Goal: Task Accomplishment & Management: Manage account settings

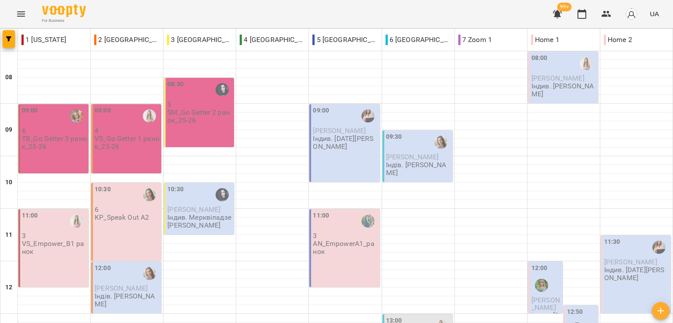
click at [126, 8] on div "For Business 99+ UA" at bounding box center [336, 14] width 673 height 28
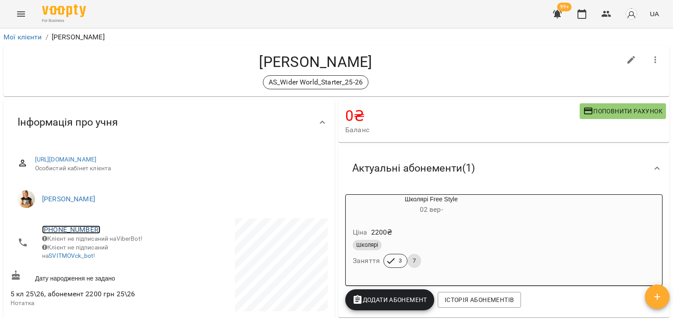
click at [79, 226] on link "+380678788488" at bounding box center [71, 230] width 58 height 8
click at [102, 232] on icon at bounding box center [105, 229] width 11 height 11
click at [64, 227] on link "+380678788488" at bounding box center [71, 230] width 58 height 8
click at [109, 246] on img at bounding box center [106, 246] width 13 height 13
click at [109, 79] on div "AS_Wider World_Starter_25-26" at bounding box center [316, 82] width 610 height 14
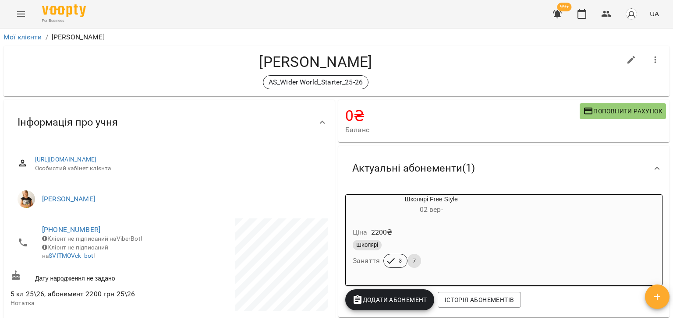
click at [123, 69] on h4 "Кохан Мирон" at bounding box center [316, 62] width 610 height 18
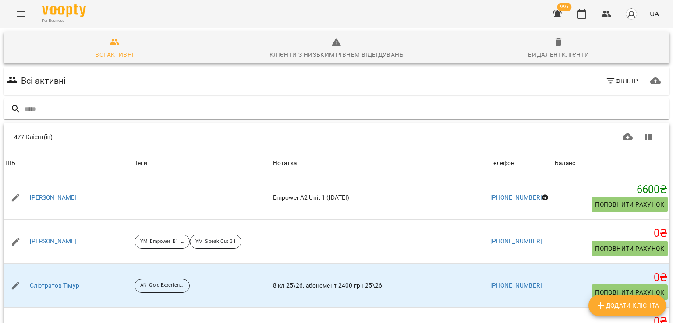
click at [204, 105] on input "text" at bounding box center [345, 109] width 641 height 14
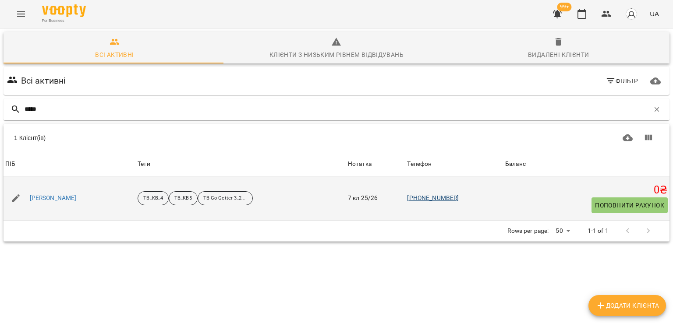
type input "*****"
click at [434, 195] on link "[PHONE_NUMBER]" at bounding box center [433, 198] width 52 height 7
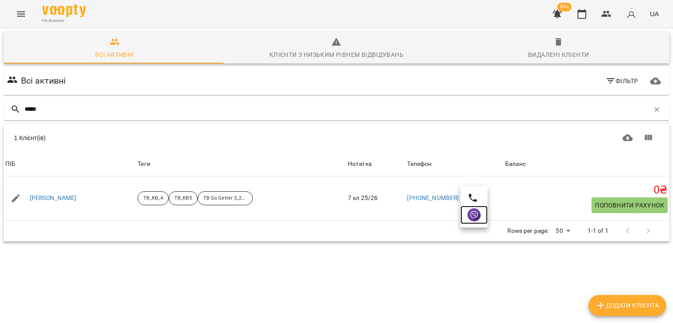
click at [478, 209] on img at bounding box center [473, 215] width 13 height 13
drag, startPoint x: 101, startPoint y: 15, endPoint x: 107, endPoint y: 86, distance: 70.8
click at [101, 15] on div "For Business 99+ UA" at bounding box center [336, 14] width 673 height 28
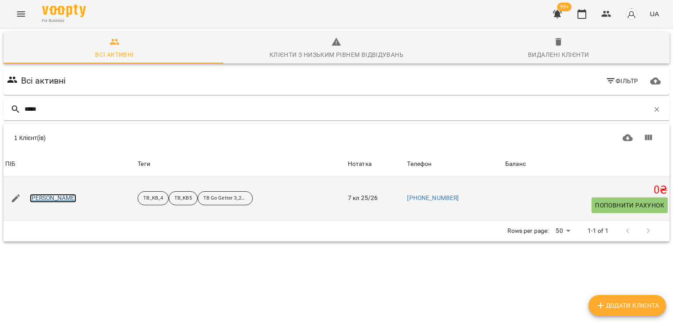
click at [74, 197] on link "Горшкодер Артем" at bounding box center [53, 198] width 47 height 9
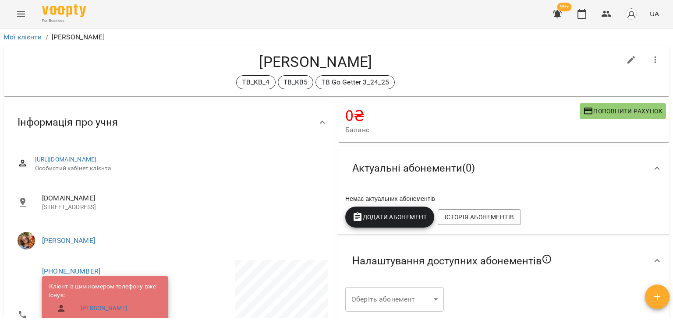
click at [626, 57] on icon "button" at bounding box center [631, 60] width 11 height 11
select select "**"
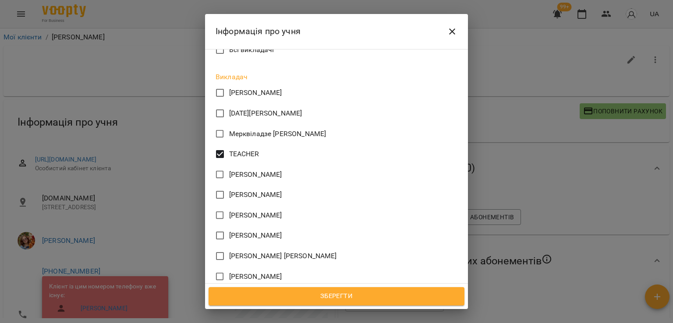
scroll to position [892, 0]
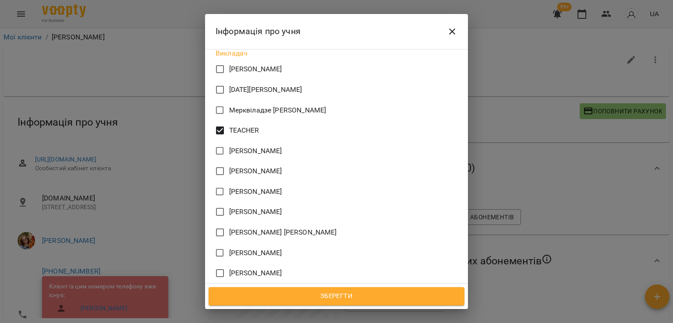
click at [335, 299] on span "Зберегти" at bounding box center [336, 296] width 237 height 11
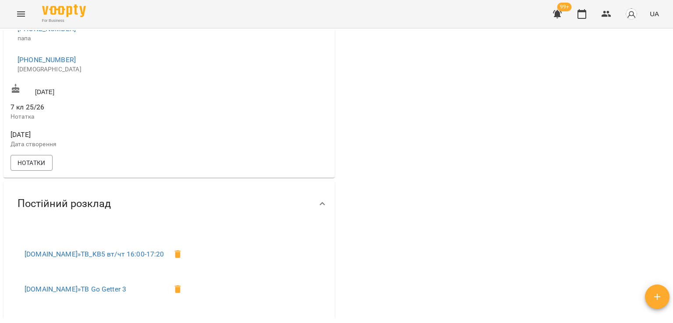
scroll to position [394, 0]
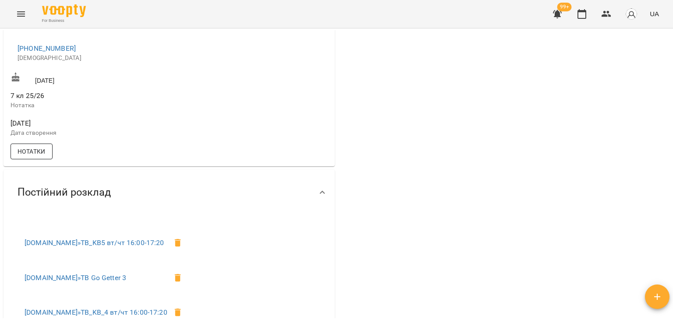
click at [37, 159] on button "Нотатки" at bounding box center [32, 152] width 42 height 16
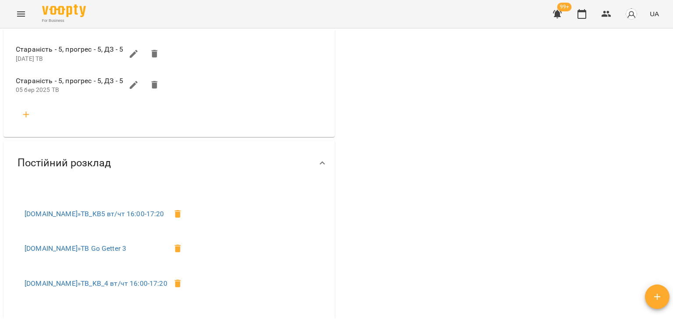
scroll to position [570, 0]
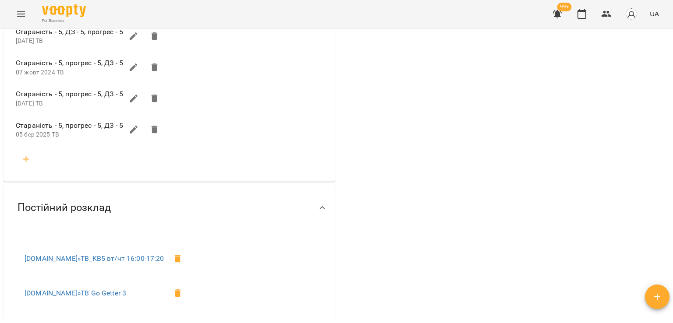
click at [25, 163] on icon "button" at bounding box center [26, 159] width 11 height 11
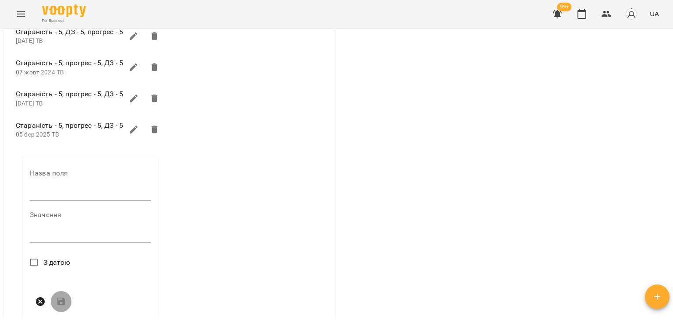
drag, startPoint x: 60, startPoint y: 199, endPoint x: 72, endPoint y: 204, distance: 13.0
click at [60, 199] on input "text" at bounding box center [90, 194] width 121 height 14
type input "****"
click at [64, 243] on textarea at bounding box center [90, 239] width 121 height 8
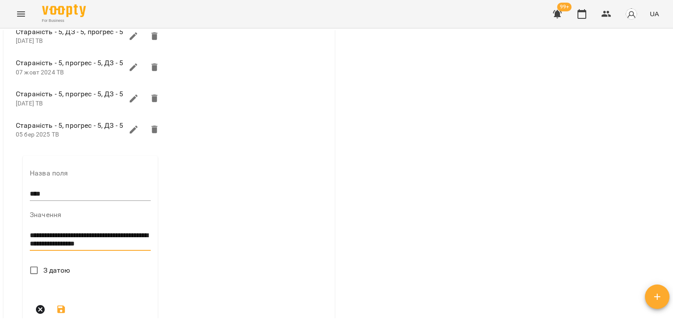
scroll to position [0, 0]
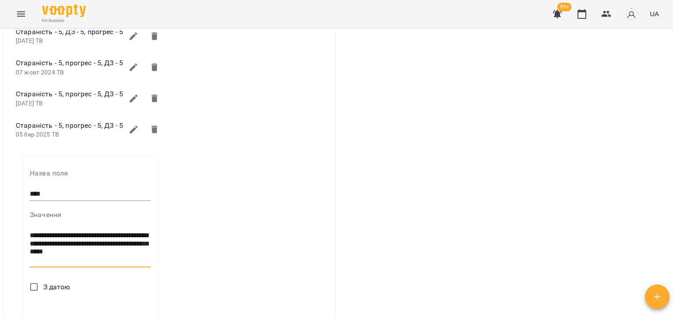
click at [137, 259] on textarea "**********" at bounding box center [90, 248] width 120 height 33
click at [126, 265] on textarea "**********" at bounding box center [90, 248] width 120 height 33
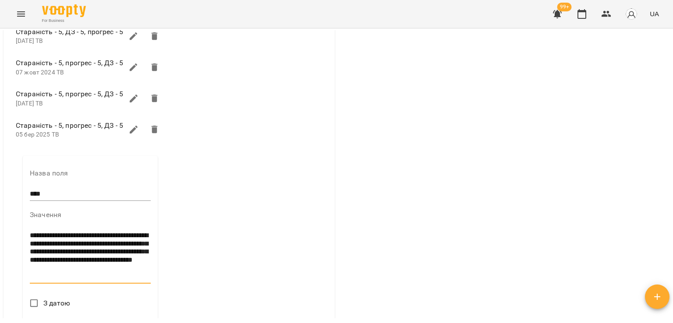
type textarea "**********"
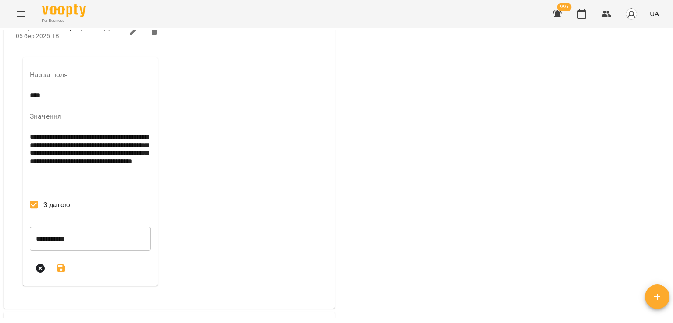
scroll to position [701, 0]
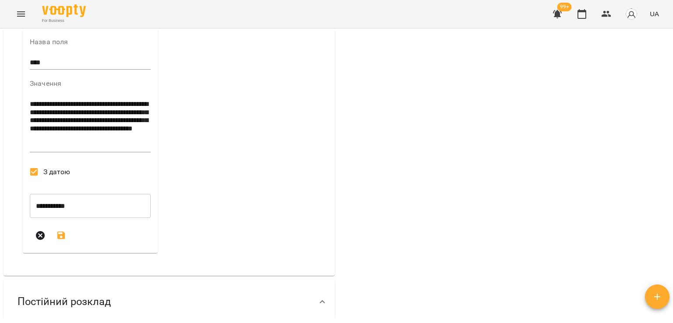
click at [67, 246] on button "submit" at bounding box center [61, 235] width 21 height 21
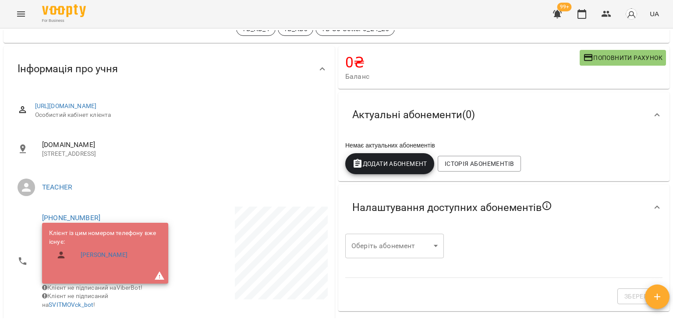
scroll to position [0, 0]
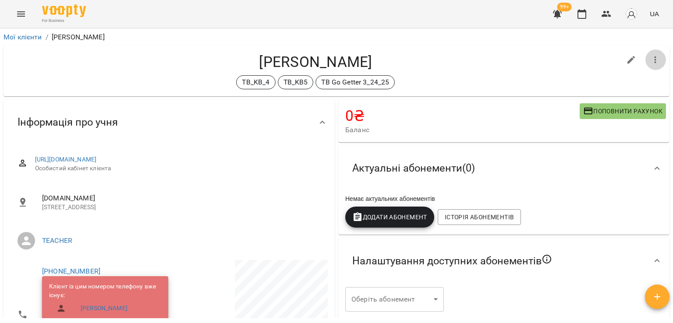
click at [650, 56] on icon "button" at bounding box center [655, 60] width 11 height 11
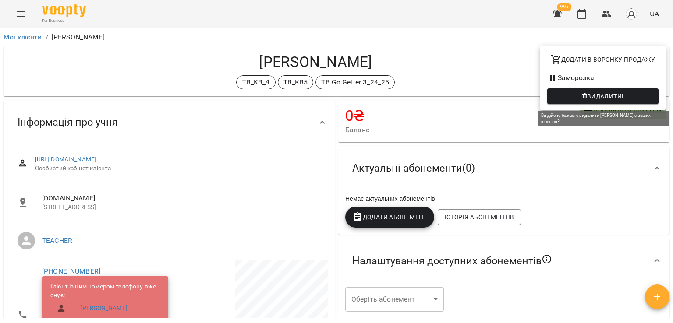
click at [595, 96] on span "Видалити!" at bounding box center [605, 96] width 37 height 11
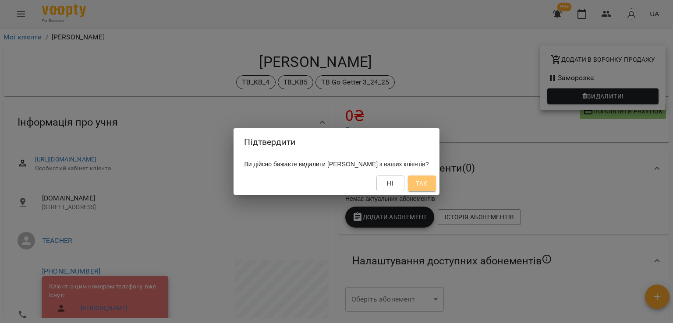
click at [427, 184] on span "Так" at bounding box center [421, 183] width 11 height 11
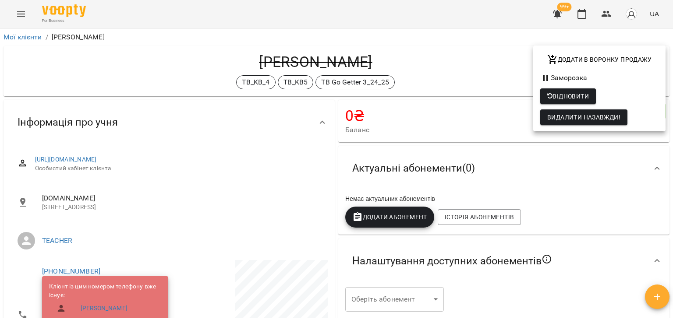
click at [606, 11] on div at bounding box center [336, 161] width 673 height 323
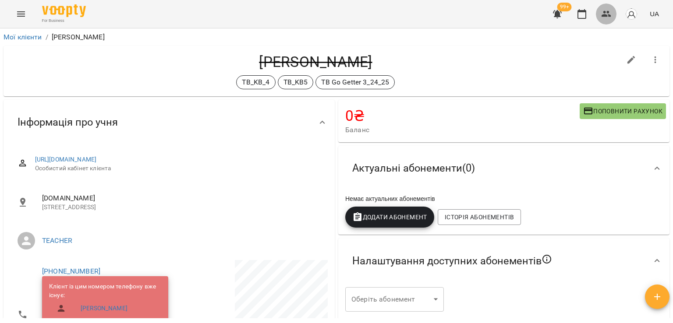
click at [612, 13] on button "button" at bounding box center [606, 14] width 21 height 21
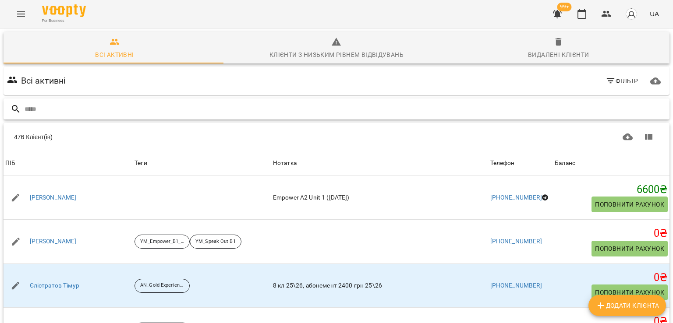
click at [135, 113] on input "text" at bounding box center [345, 109] width 641 height 14
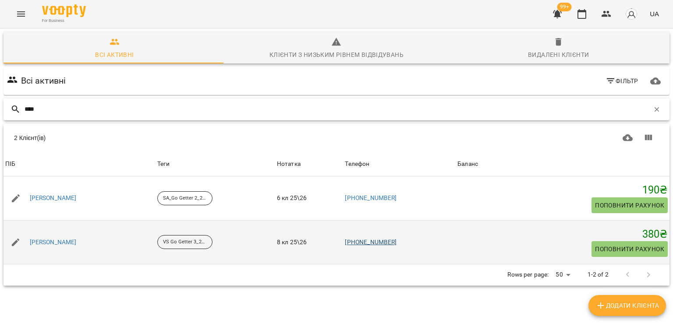
type input "****"
click at [367, 239] on link "+380679341710" at bounding box center [371, 242] width 52 height 7
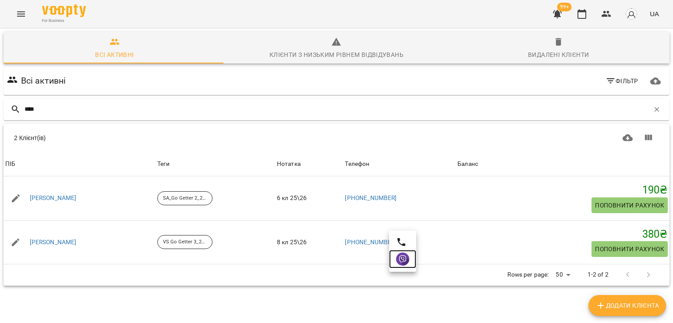
click at [398, 260] on img at bounding box center [402, 259] width 13 height 13
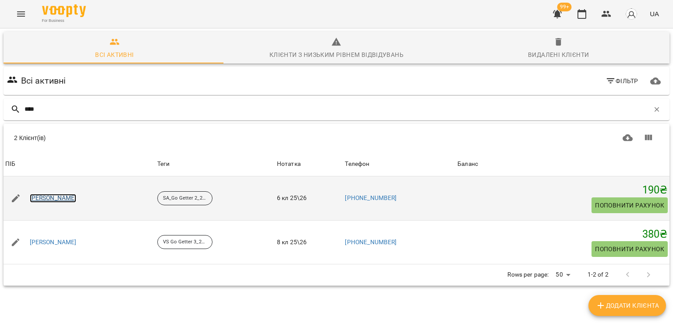
click at [58, 198] on link "Ярош Валерій" at bounding box center [53, 198] width 47 height 9
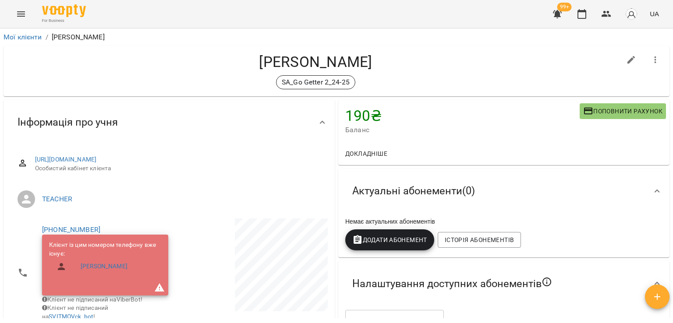
click at [97, 79] on div "SA_Go Getter 2_24-25" at bounding box center [316, 82] width 610 height 14
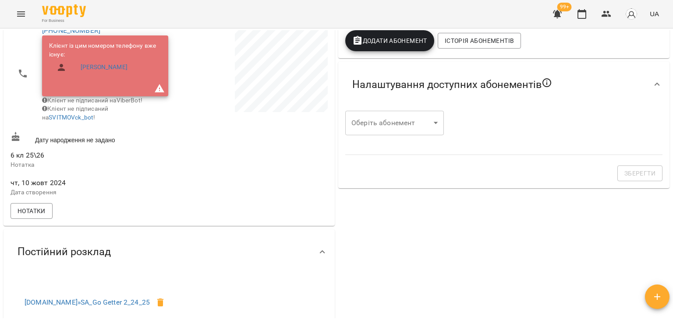
scroll to position [307, 0]
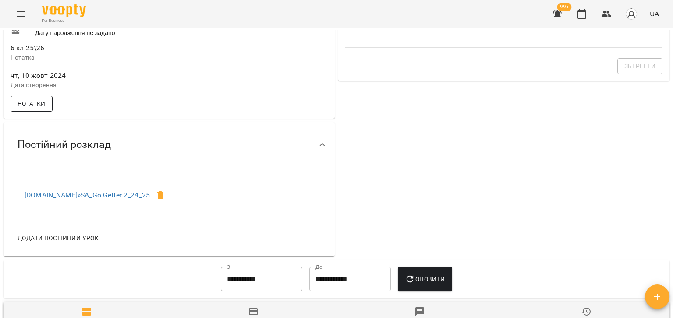
click at [34, 109] on span "Нотатки" at bounding box center [32, 104] width 28 height 11
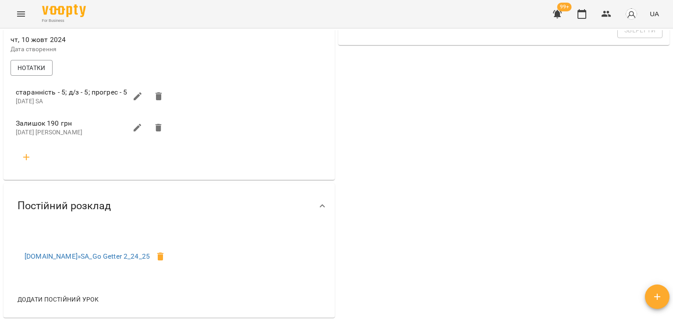
scroll to position [350, 0]
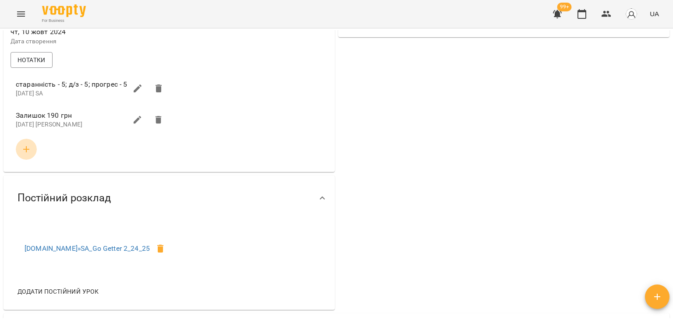
click at [27, 155] on icon "button" at bounding box center [26, 149] width 11 height 11
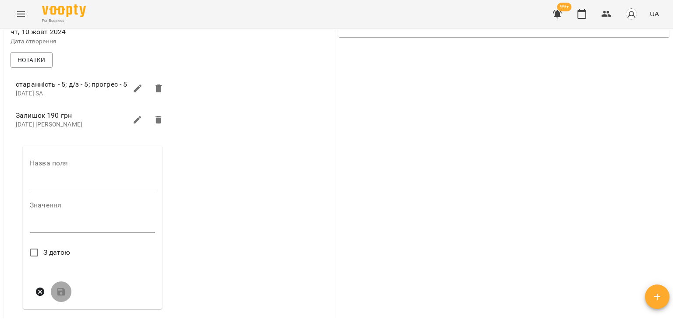
click at [56, 189] on input "text" at bounding box center [92, 184] width 125 height 14
type input "****"
click at [67, 228] on div "Значення * *" at bounding box center [92, 221] width 125 height 38
click at [65, 233] on textarea at bounding box center [92, 229] width 125 height 8
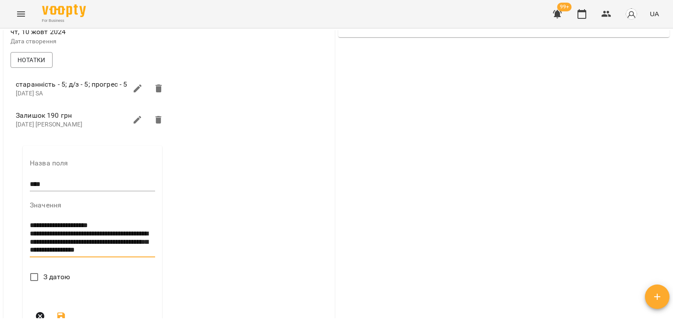
scroll to position [0, 0]
type textarea "**********"
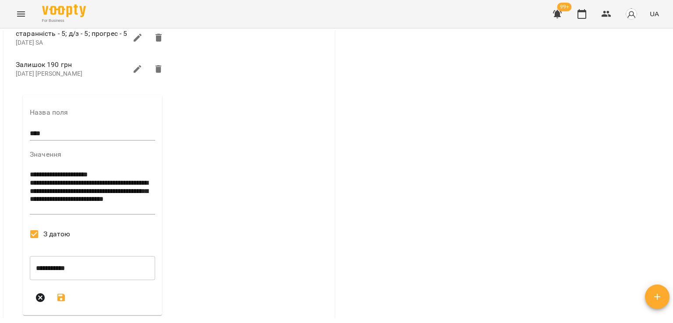
scroll to position [482, 0]
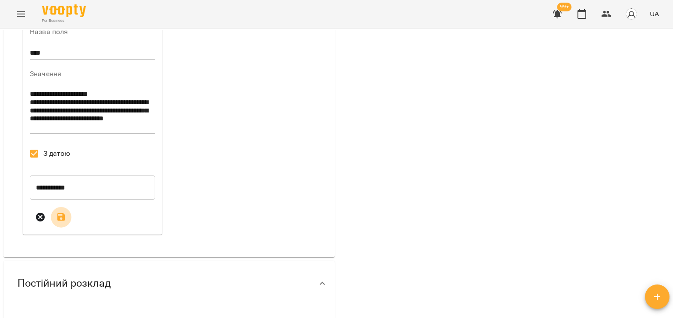
click at [66, 228] on button "submit" at bounding box center [61, 217] width 21 height 21
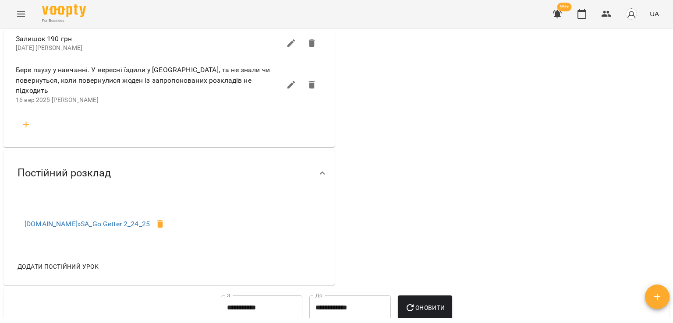
scroll to position [394, 0]
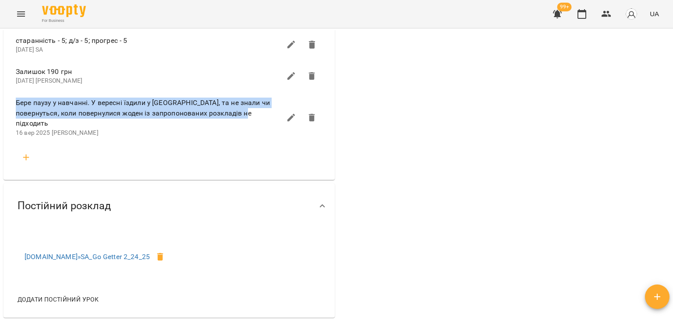
drag, startPoint x: 16, startPoint y: 107, endPoint x: 259, endPoint y: 117, distance: 243.3
click at [259, 117] on span "Бере паузу у навчанні. У вересні їздили у Харків, та не знали чи повернуться, к…" at bounding box center [148, 113] width 265 height 31
copy span "Бере паузу у навчанні. У вересні їздили у Харків, та не знали чи повернуться, к…"
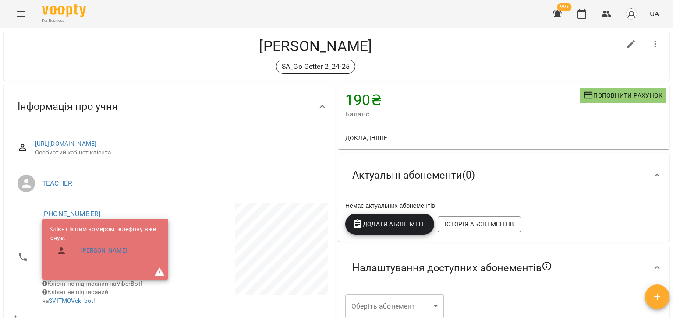
scroll to position [0, 0]
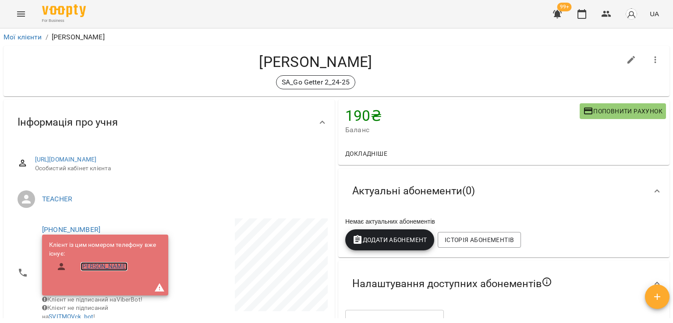
click at [99, 269] on link "Ярош Тетяна" at bounding box center [104, 266] width 47 height 9
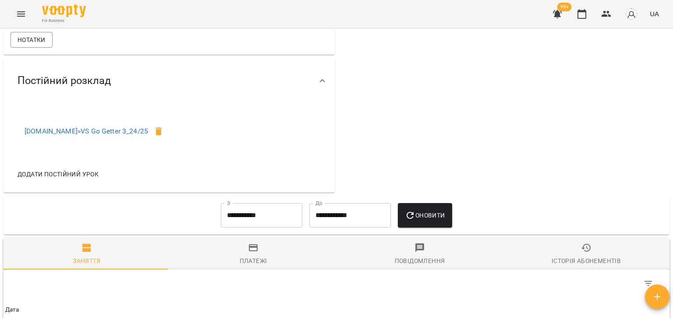
scroll to position [350, 0]
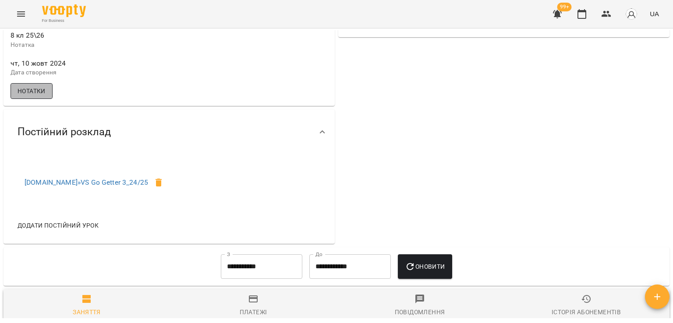
click at [46, 99] on button "Нотатки" at bounding box center [32, 91] width 42 height 16
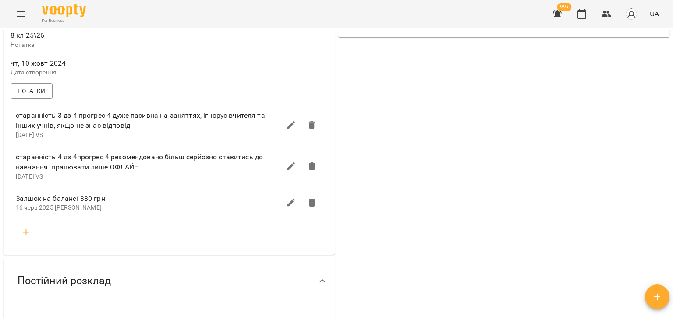
click at [28, 237] on icon "button" at bounding box center [26, 232] width 11 height 11
click at [43, 270] on input "text" at bounding box center [169, 267] width 279 height 14
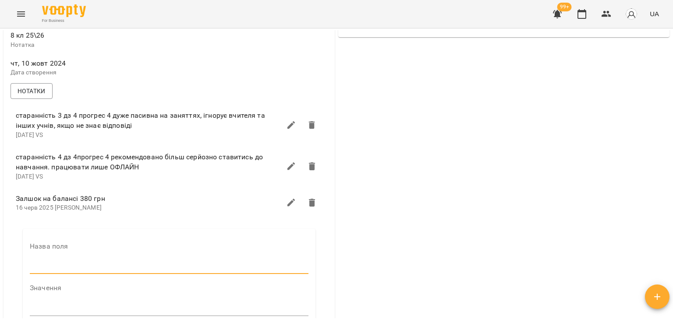
type input "****"
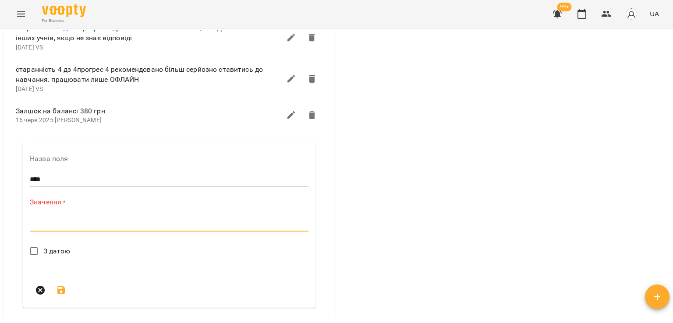
paste textarea "**********"
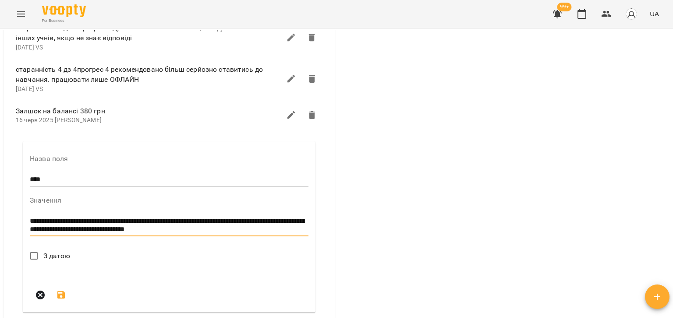
scroll to position [0, 0]
type textarea "**********"
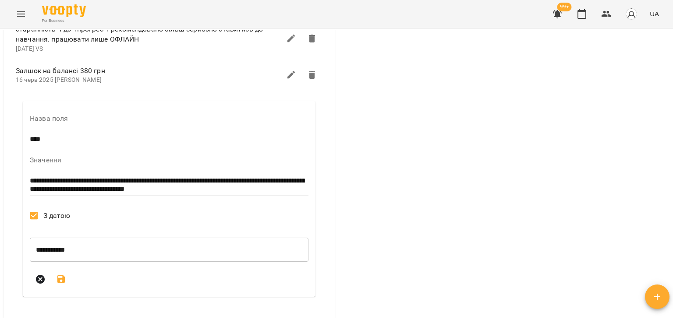
scroll to position [526, 0]
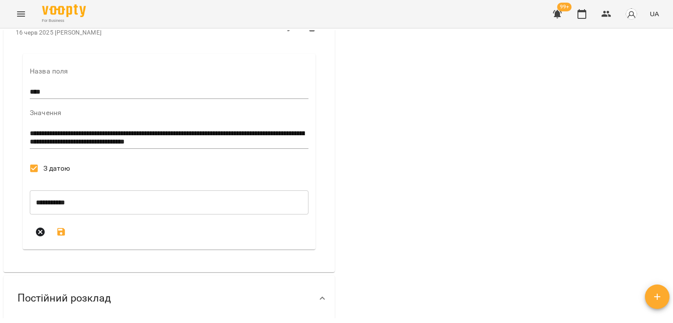
click at [64, 236] on icon "submit" at bounding box center [61, 232] width 8 height 8
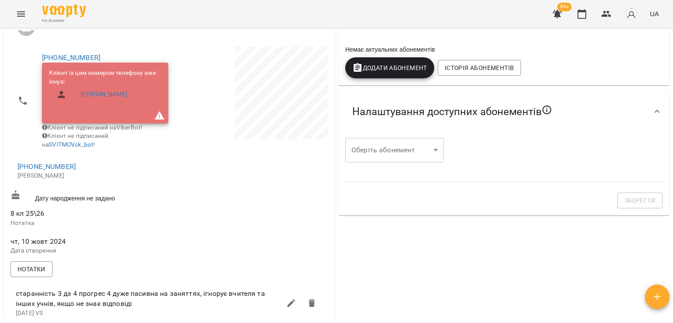
scroll to position [0, 0]
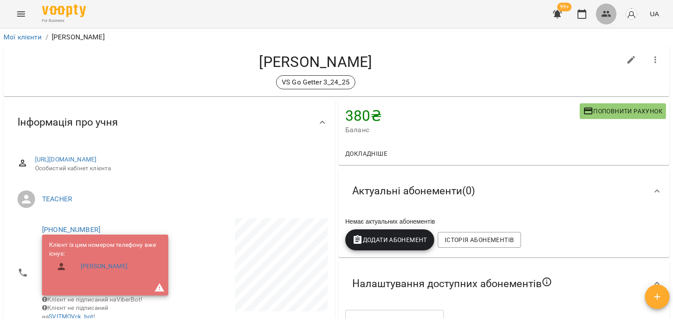
click at [614, 14] on button "button" at bounding box center [606, 14] width 21 height 21
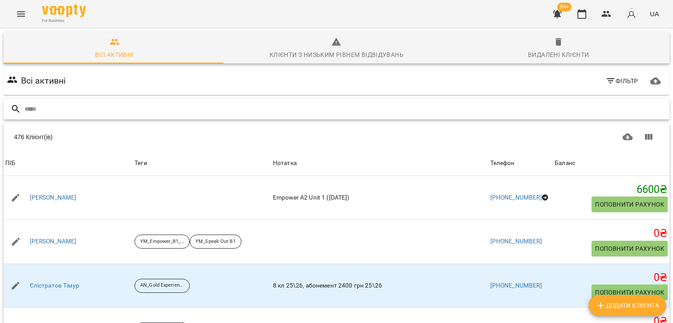
click at [202, 106] on input "text" at bounding box center [345, 109] width 641 height 14
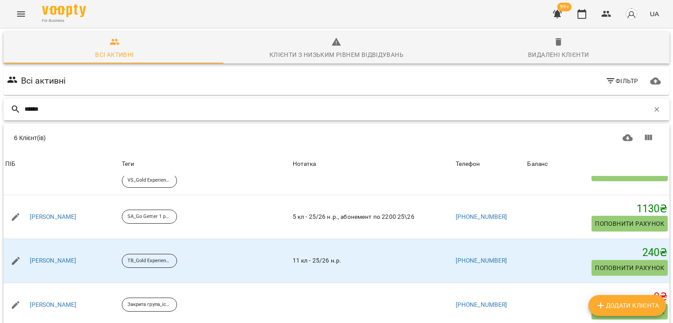
scroll to position [67, 0]
type input "******"
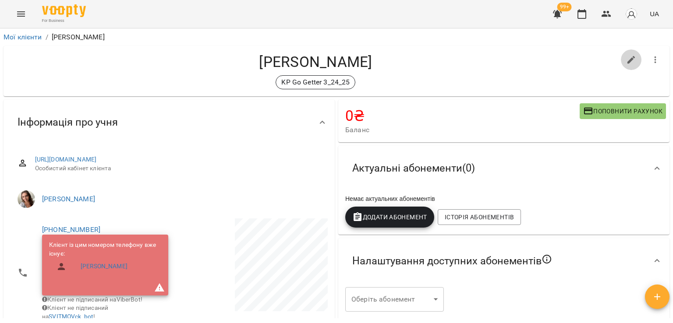
click at [629, 60] on icon "button" at bounding box center [631, 60] width 11 height 11
select select "**"
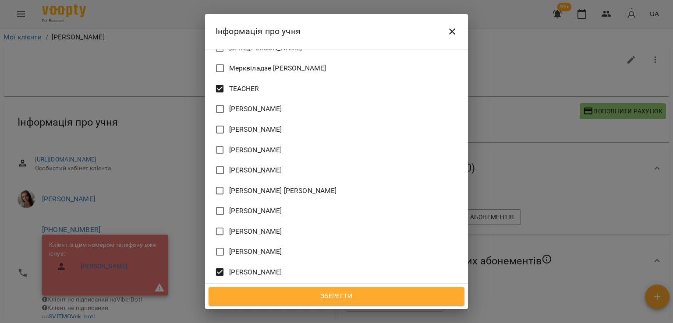
scroll to position [570, 0]
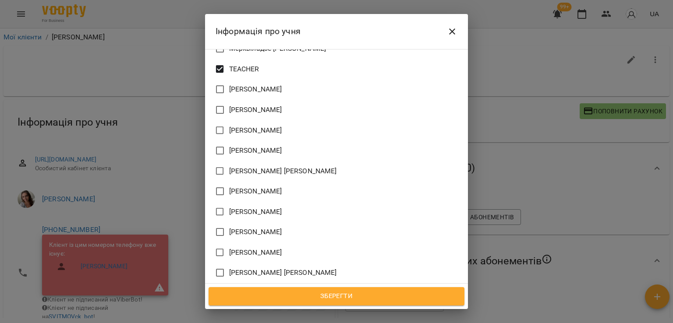
click at [339, 297] on span "Зберегти" at bounding box center [336, 296] width 237 height 11
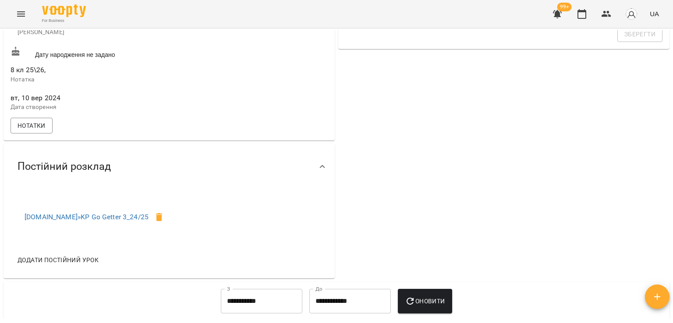
scroll to position [219, 0]
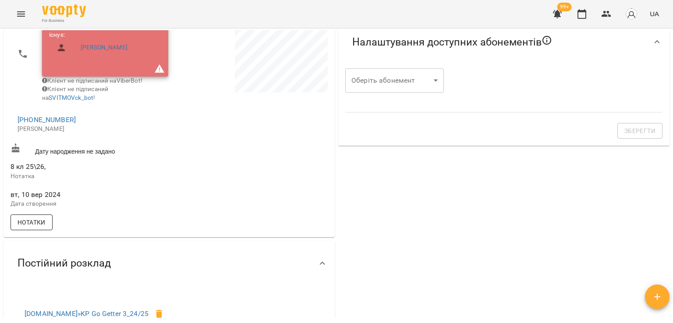
drag, startPoint x: 25, startPoint y: 225, endPoint x: 35, endPoint y: 226, distance: 10.6
click at [25, 226] on span "Нотатки" at bounding box center [32, 222] width 28 height 11
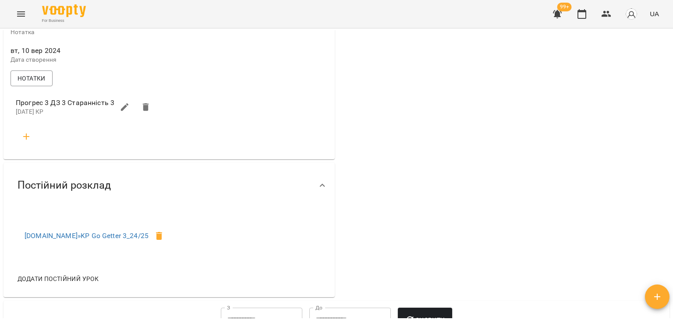
scroll to position [394, 0]
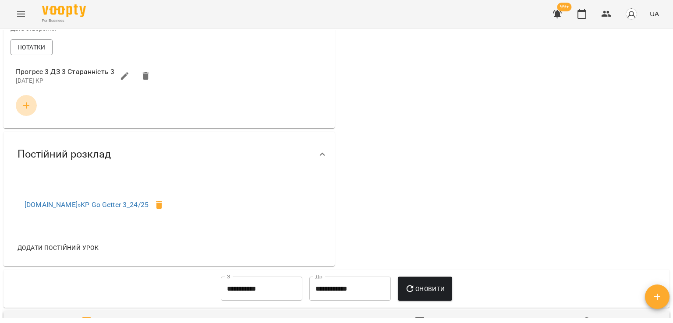
click at [24, 111] on icon "button" at bounding box center [26, 105] width 11 height 11
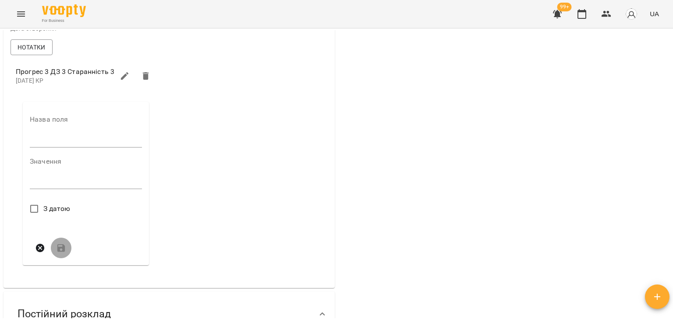
click at [54, 148] on input "text" at bounding box center [86, 141] width 112 height 14
type input "****"
click at [74, 185] on div "*" at bounding box center [86, 185] width 112 height 14
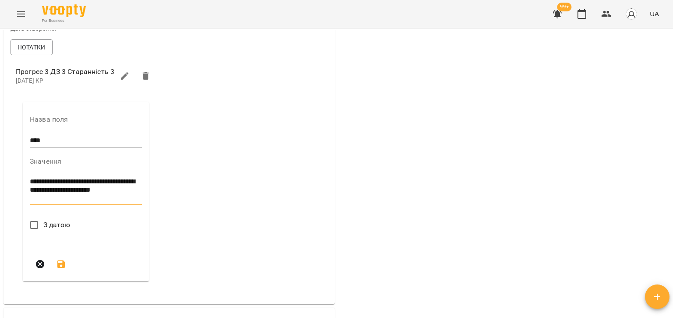
scroll to position [0, 0]
type textarea "**********"
click at [66, 294] on icon "submit" at bounding box center [61, 288] width 11 height 11
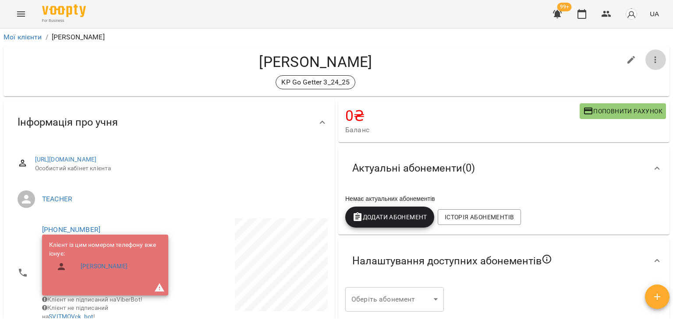
click at [654, 59] on button "button" at bounding box center [655, 60] width 21 height 21
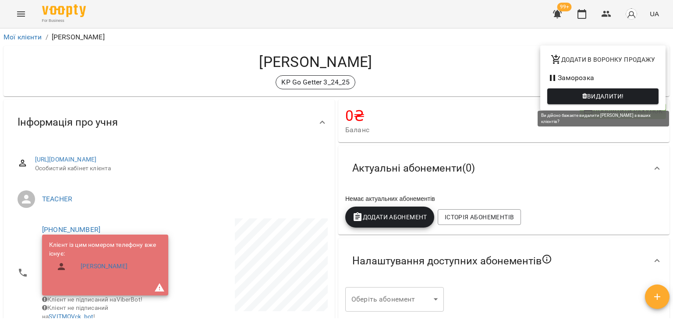
click at [583, 94] on icon "button" at bounding box center [584, 96] width 5 height 6
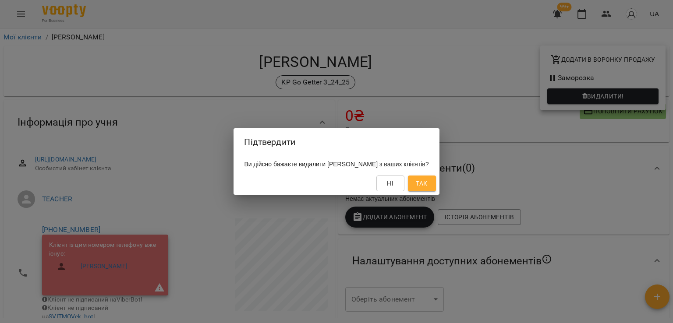
click at [428, 188] on span "Так" at bounding box center [422, 183] width 14 height 11
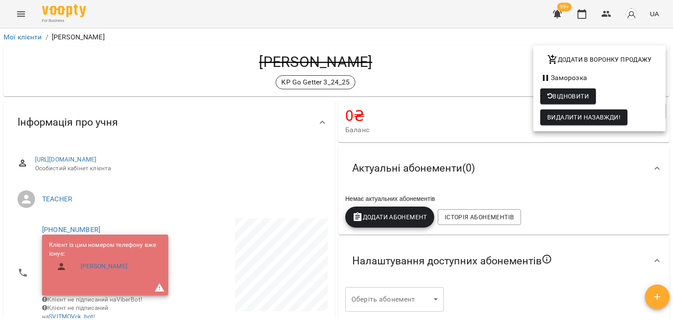
click at [605, 18] on div at bounding box center [336, 161] width 673 height 323
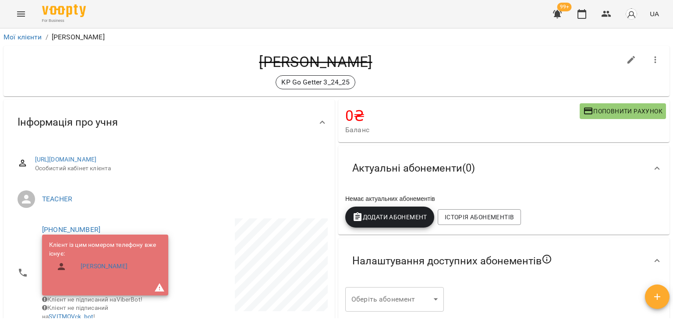
drag, startPoint x: 609, startPoint y: 12, endPoint x: 485, endPoint y: 2, distance: 124.0
click at [608, 12] on icon "button" at bounding box center [607, 14] width 10 height 6
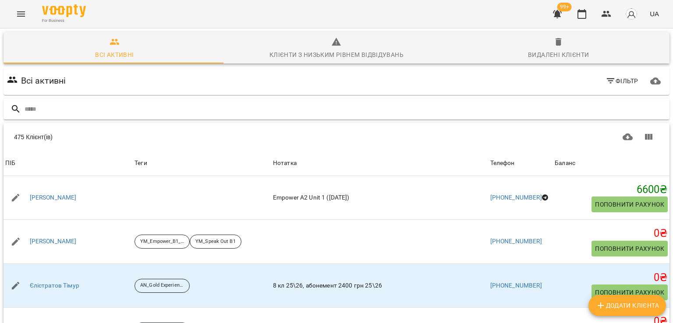
click at [132, 112] on input "text" at bounding box center [345, 109] width 641 height 14
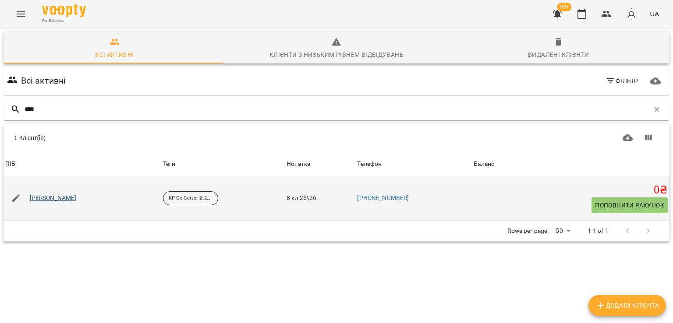
type input "****"
click at [46, 198] on link "[PERSON_NAME]" at bounding box center [53, 198] width 47 height 9
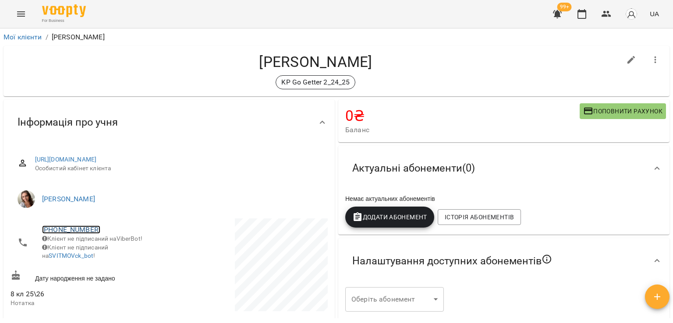
click at [70, 226] on link "[PHONE_NUMBER]" at bounding box center [71, 230] width 58 height 8
click at [110, 250] on img at bounding box center [106, 246] width 13 height 13
drag, startPoint x: 119, startPoint y: 73, endPoint x: 117, endPoint y: 78, distance: 5.3
click at [119, 73] on div "Котляр Варвара KP Go Getter 2_24_25" at bounding box center [316, 71] width 610 height 36
click at [81, 226] on link "+380958984550" at bounding box center [71, 230] width 58 height 8
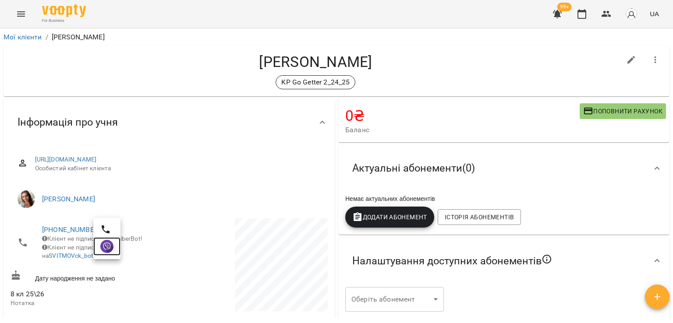
click at [106, 251] on img at bounding box center [106, 246] width 13 height 13
click at [75, 71] on div "Котляр Варвара KP Go Getter 2_24_25" at bounding box center [316, 71] width 610 height 36
click at [81, 229] on link "+380958984550" at bounding box center [71, 230] width 58 height 8
click at [104, 249] on img at bounding box center [106, 246] width 13 height 13
drag, startPoint x: 95, startPoint y: 229, endPoint x: 53, endPoint y: 230, distance: 42.1
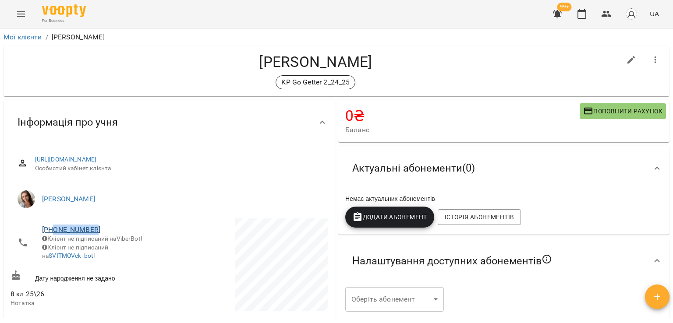
click at [53, 230] on span "+380958984550" at bounding box center [101, 230] width 118 height 11
copy link "0958984550"
click at [64, 79] on div "KP Go Getter 2_24_25" at bounding box center [316, 82] width 610 height 14
click at [626, 58] on icon "button" at bounding box center [631, 60] width 11 height 11
select select "**"
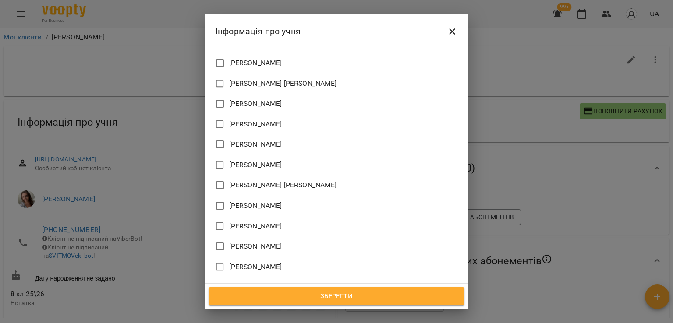
scroll to position [592, 0]
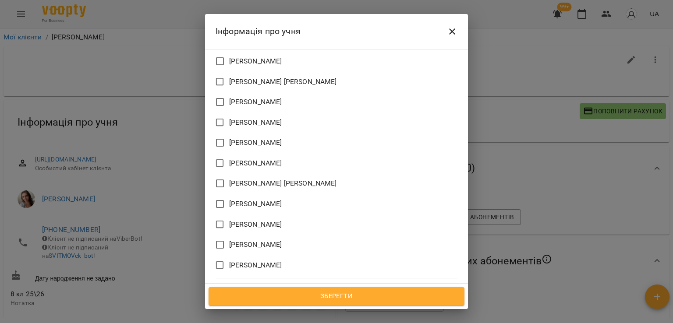
click at [330, 295] on span "Зберегти" at bounding box center [336, 296] width 237 height 11
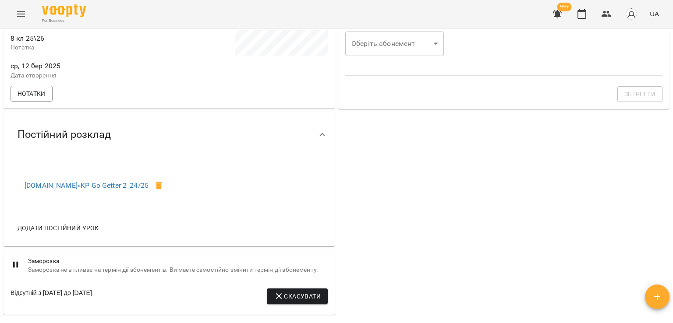
scroll to position [219, 0]
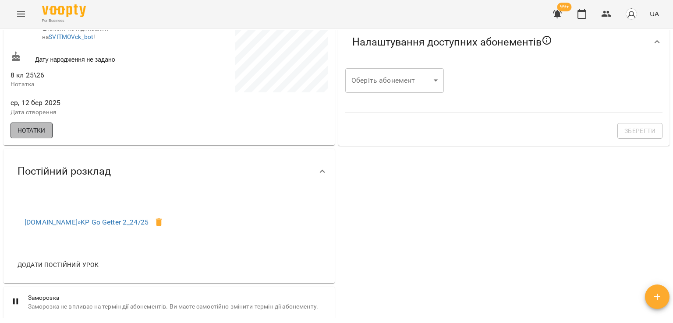
click at [34, 136] on span "Нотатки" at bounding box center [32, 130] width 28 height 11
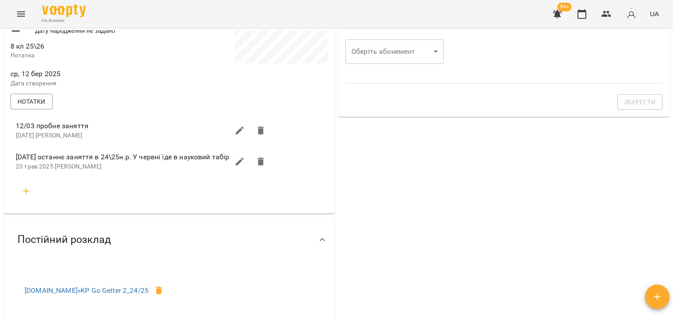
scroll to position [263, 0]
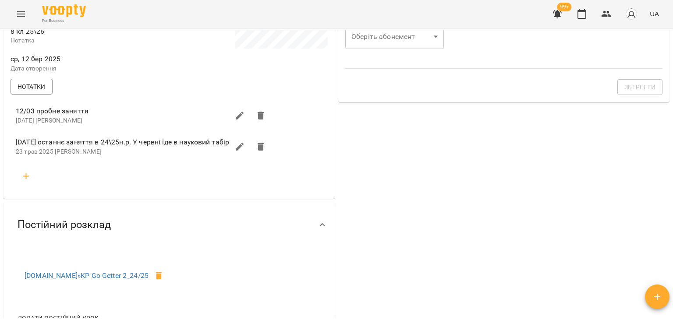
click at [26, 180] on icon "button" at bounding box center [26, 176] width 6 height 6
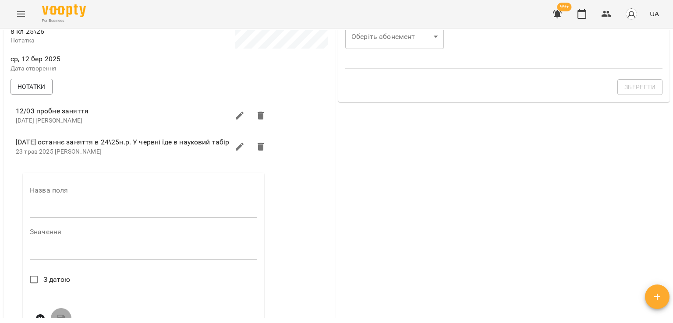
click at [38, 209] on div "Назва поля" at bounding box center [143, 204] width 227 height 35
drag, startPoint x: 40, startPoint y: 218, endPoint x: 49, endPoint y: 219, distance: 8.9
click at [40, 218] on input "text" at bounding box center [143, 211] width 227 height 14
type input "****"
click at [61, 260] on textarea at bounding box center [143, 256] width 227 height 8
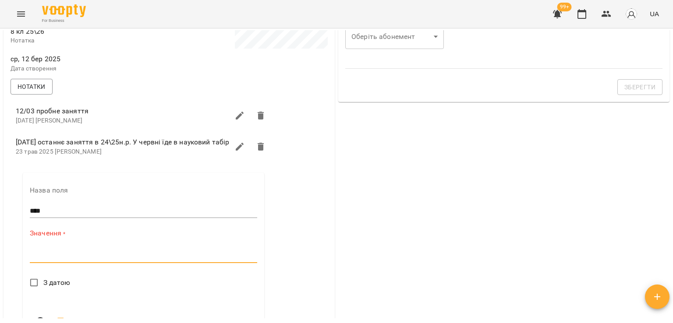
type textarea "*"
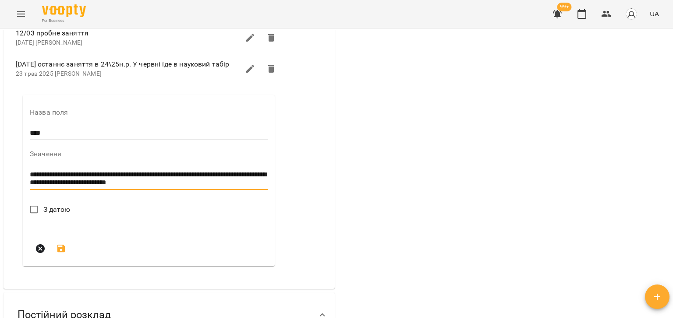
scroll to position [350, 0]
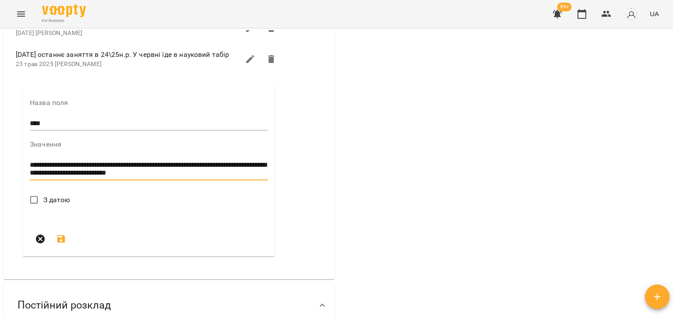
type textarea "**********"
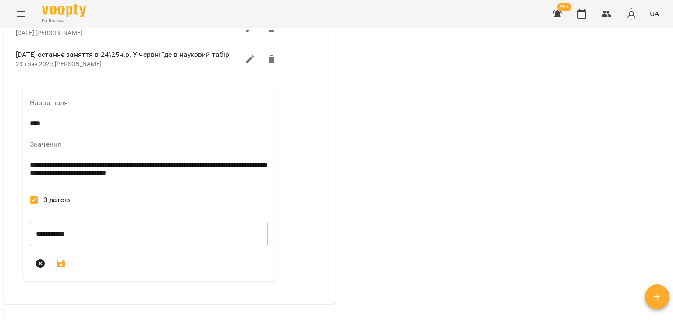
click at [61, 269] on icon "submit" at bounding box center [61, 263] width 11 height 11
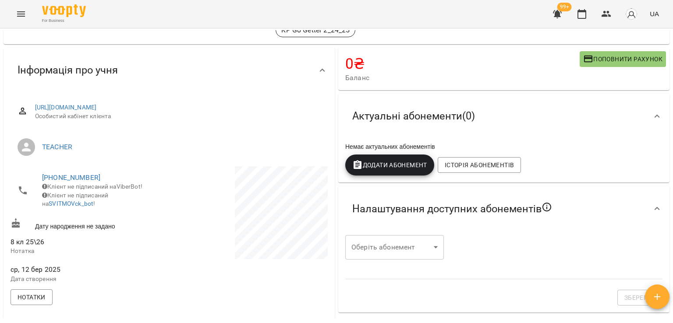
scroll to position [0, 0]
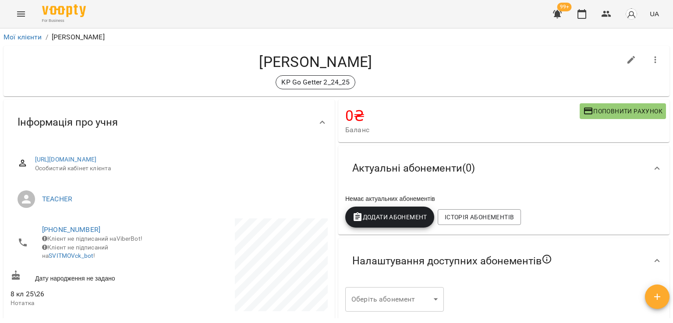
click at [652, 58] on icon "button" at bounding box center [655, 60] width 11 height 11
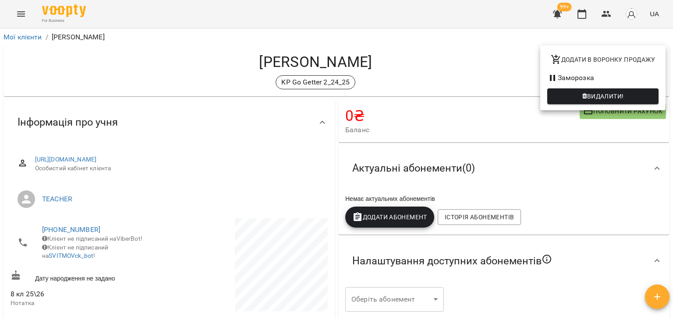
click at [584, 92] on span "Видалити!" at bounding box center [602, 96] width 97 height 11
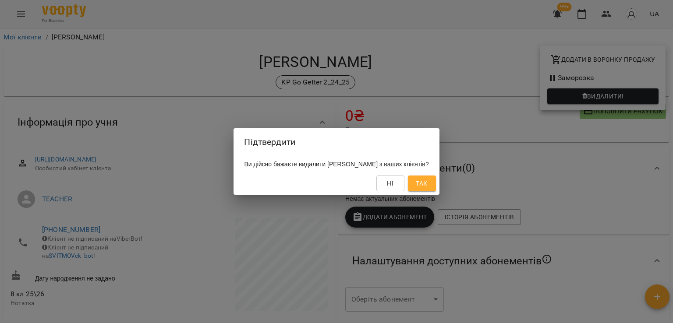
click at [427, 183] on span "Так" at bounding box center [421, 183] width 11 height 11
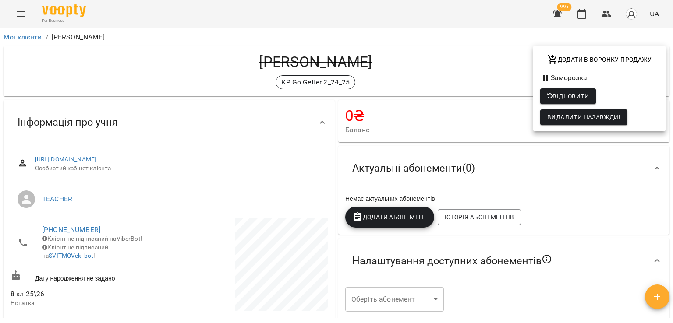
click at [89, 76] on div at bounding box center [336, 161] width 673 height 323
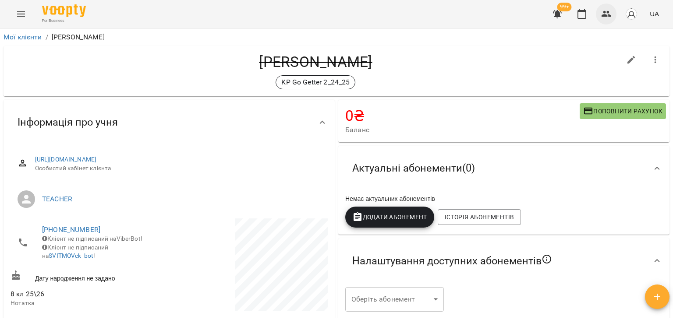
drag, startPoint x: 612, startPoint y: 21, endPoint x: 600, endPoint y: 14, distance: 14.1
click at [612, 21] on button "button" at bounding box center [606, 14] width 21 height 21
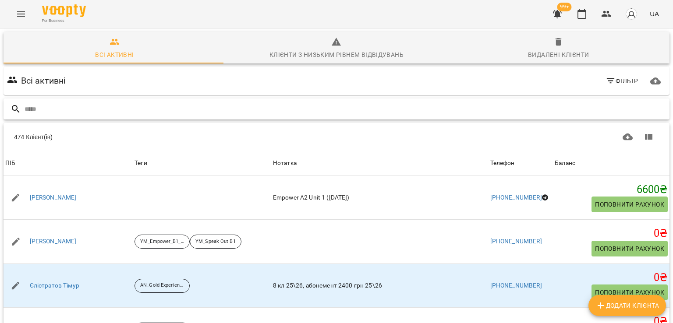
click at [139, 113] on input "text" at bounding box center [345, 109] width 641 height 14
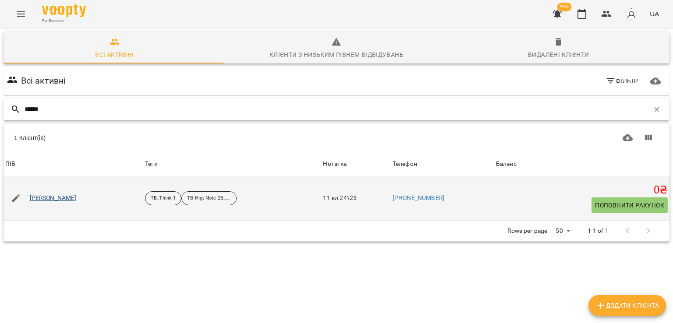
type input "******"
click at [77, 199] on link "Прохоренко Вікторія" at bounding box center [53, 198] width 47 height 9
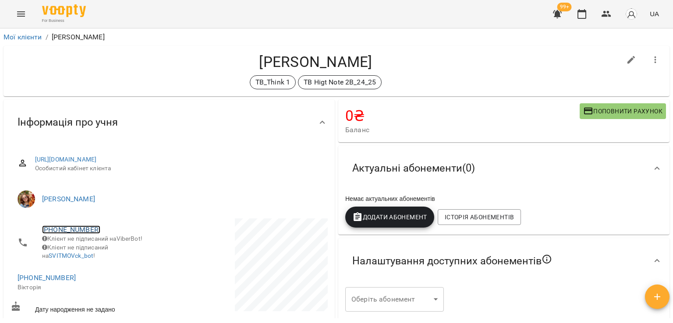
click at [59, 230] on link "+380995027327" at bounding box center [71, 230] width 58 height 8
click at [112, 254] on link at bounding box center [106, 246] width 27 height 18
click at [89, 70] on h4 "Прохоренко Вікторія" at bounding box center [316, 62] width 610 height 18
click at [628, 56] on icon "button" at bounding box center [631, 60] width 11 height 11
select select "**"
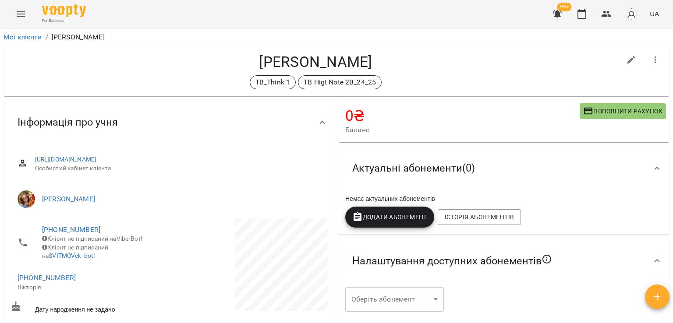
select select "**"
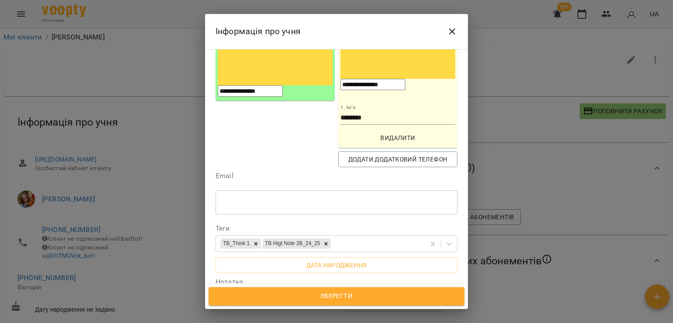
scroll to position [219, 0]
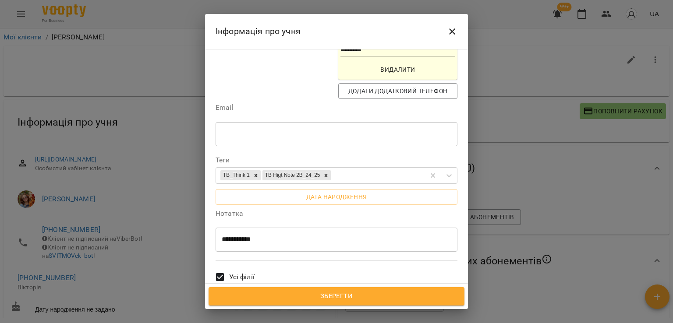
click at [312, 293] on span "Зберегти" at bounding box center [336, 296] width 237 height 11
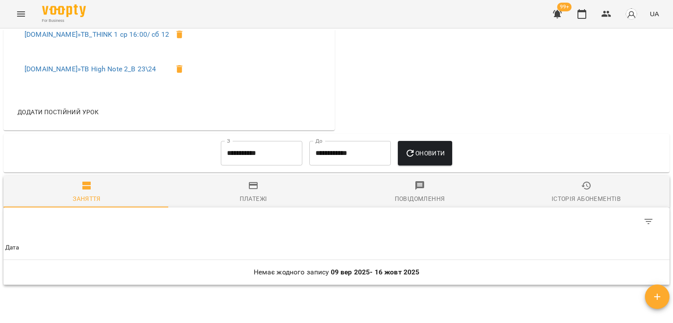
scroll to position [307, 0]
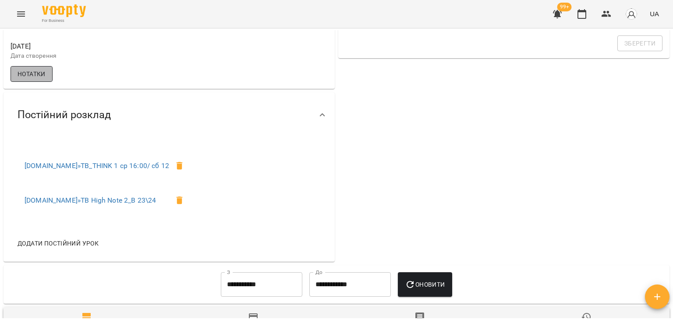
click at [31, 79] on span "Нотатки" at bounding box center [32, 74] width 28 height 11
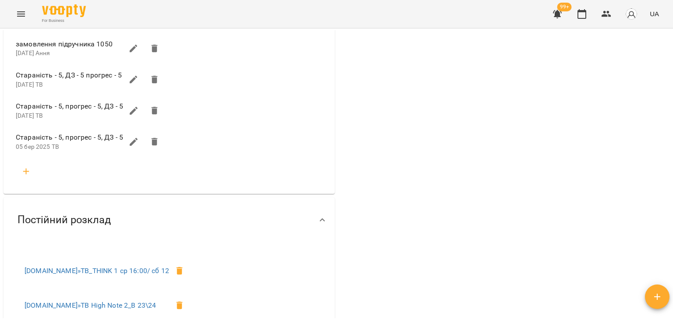
scroll to position [394, 0]
click at [31, 177] on button "button" at bounding box center [26, 169] width 21 height 21
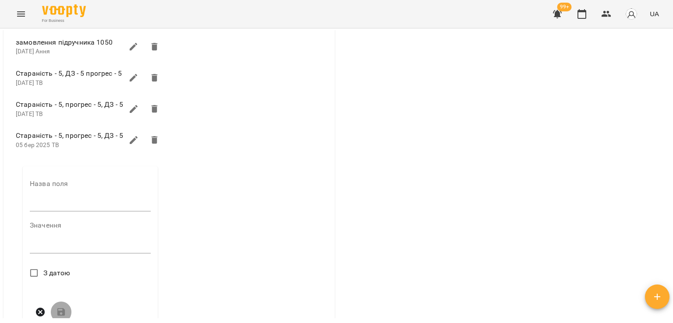
click at [66, 212] on input "text" at bounding box center [90, 205] width 121 height 14
type input "****"
click at [63, 254] on textarea at bounding box center [90, 249] width 121 height 8
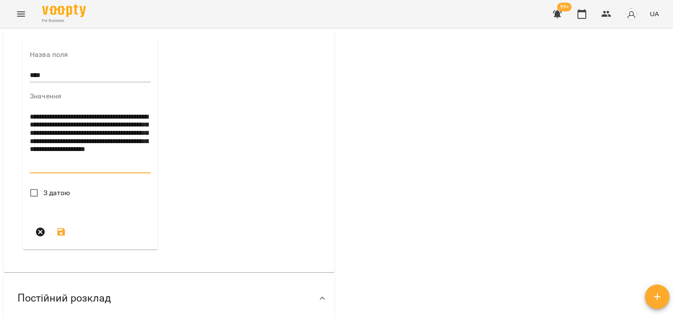
scroll to position [526, 0]
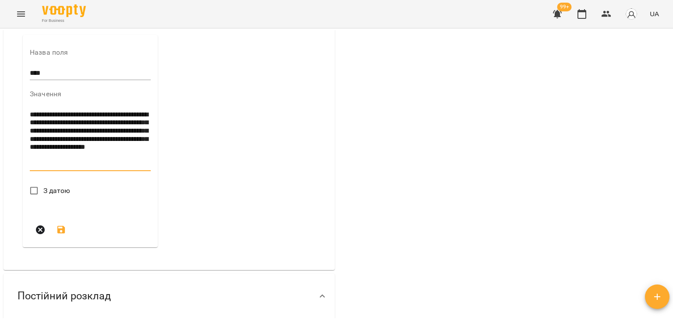
type textarea "**********"
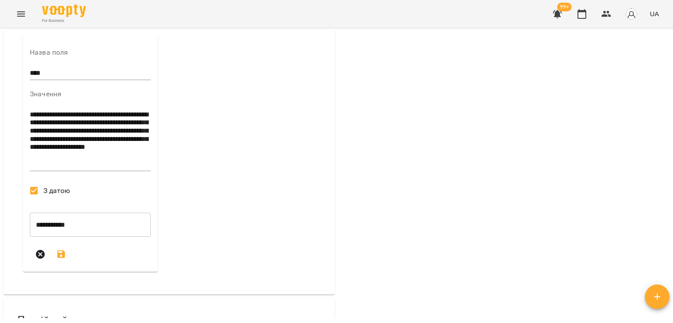
click at [67, 265] on button "submit" at bounding box center [61, 254] width 21 height 21
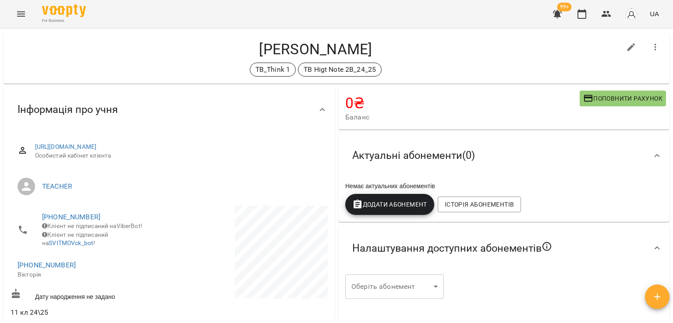
scroll to position [0, 0]
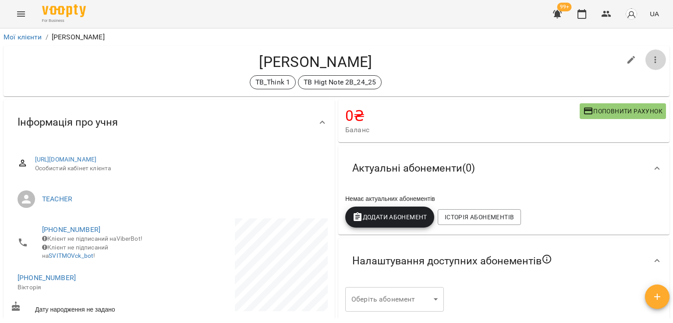
click at [654, 61] on icon "button" at bounding box center [655, 60] width 11 height 11
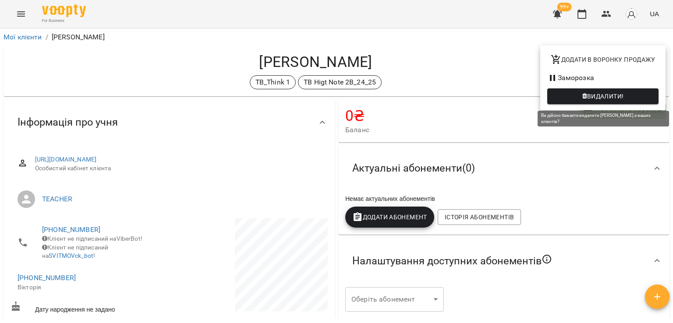
click at [590, 95] on span "Видалити!" at bounding box center [605, 96] width 37 height 11
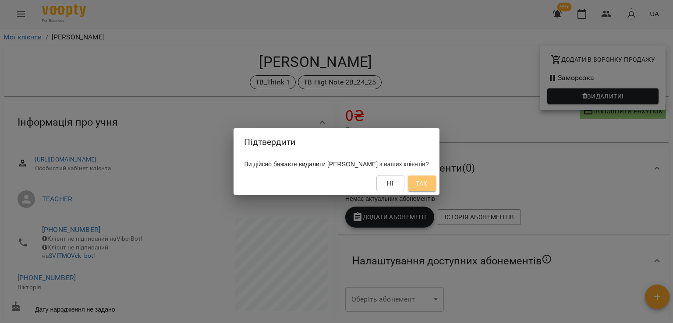
click at [436, 179] on button "Так" at bounding box center [422, 184] width 28 height 16
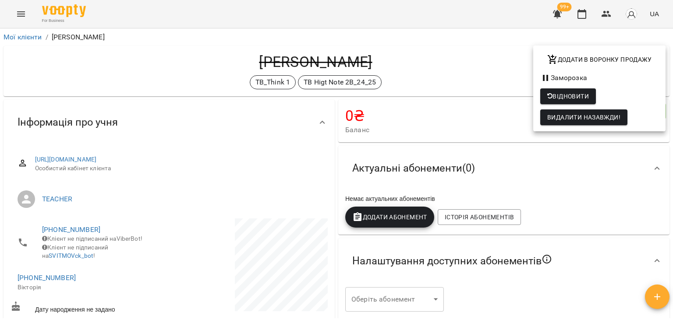
click at [610, 14] on div at bounding box center [336, 161] width 673 height 323
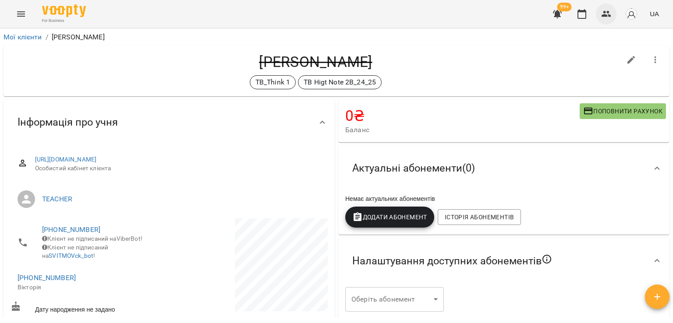
click at [603, 9] on icon "button" at bounding box center [606, 14] width 11 height 11
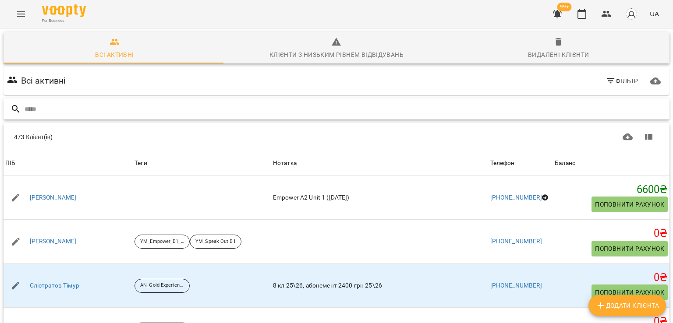
click at [181, 105] on input "text" at bounding box center [345, 109] width 641 height 14
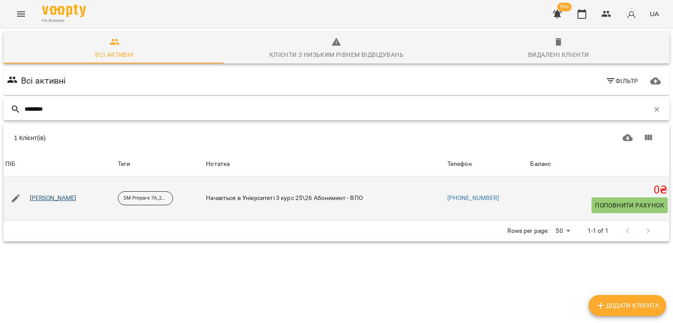
type input "********"
click at [61, 197] on link "[PERSON_NAME]" at bounding box center [53, 198] width 47 height 9
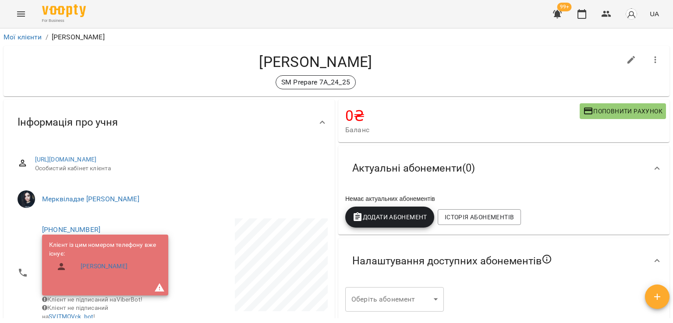
click at [627, 60] on icon "button" at bounding box center [631, 60] width 11 height 11
select select "**"
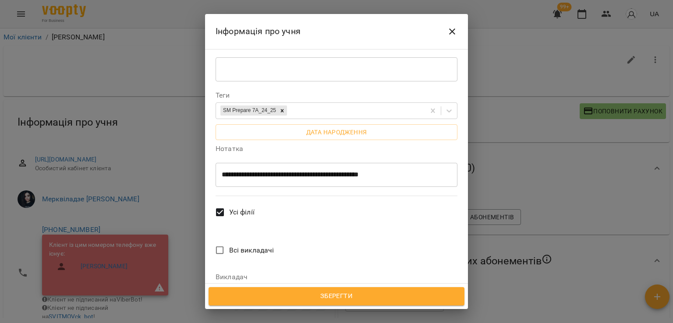
scroll to position [350, 0]
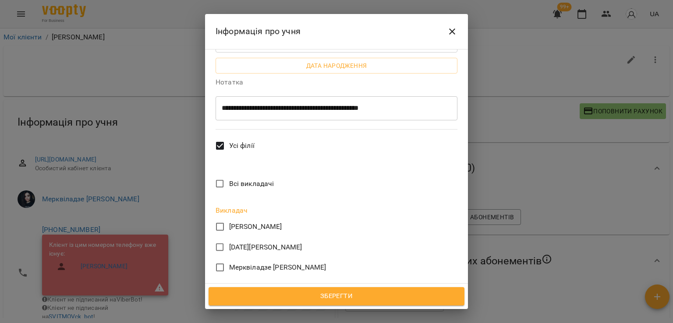
click at [341, 297] on span "Зберегти" at bounding box center [336, 296] width 237 height 11
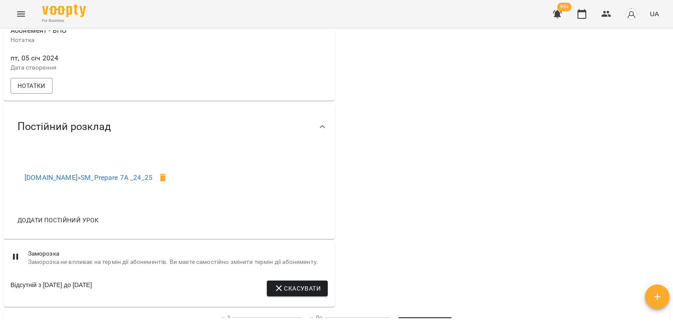
scroll to position [350, 0]
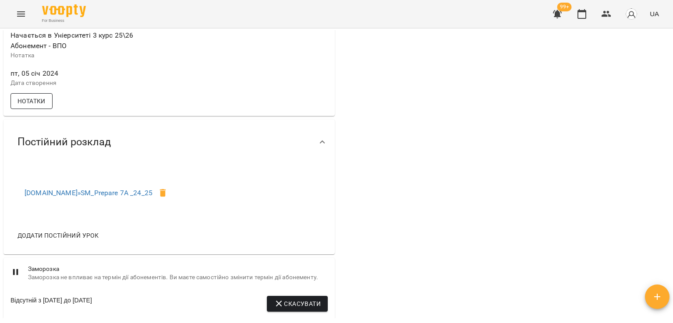
click at [32, 106] on span "Нотатки" at bounding box center [32, 101] width 28 height 11
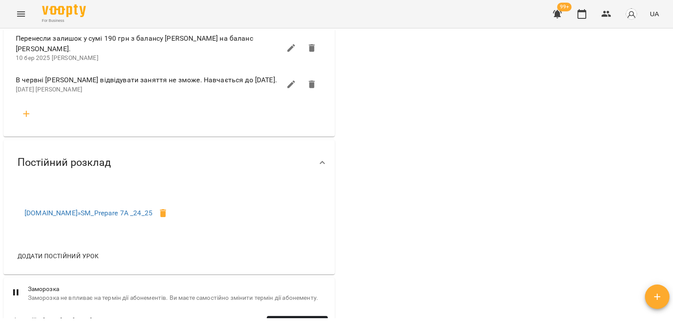
scroll to position [570, 0]
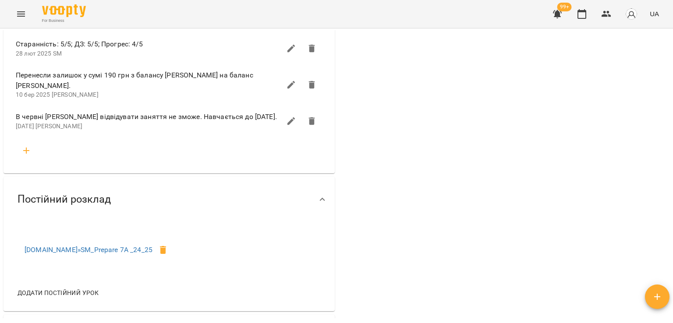
click at [21, 158] on button "button" at bounding box center [26, 150] width 21 height 21
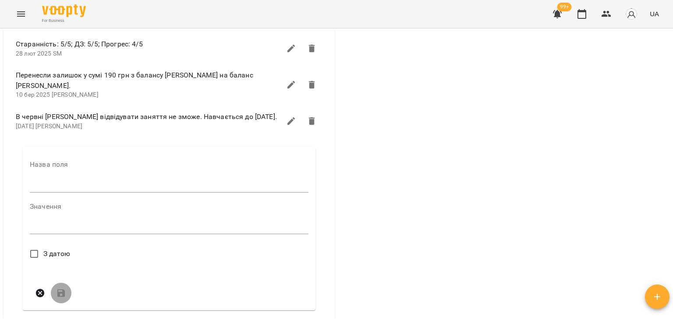
drag, startPoint x: 64, startPoint y: 201, endPoint x: 65, endPoint y: 192, distance: 8.4
click at [63, 196] on div "Назва поля" at bounding box center [169, 178] width 279 height 35
click at [83, 190] on input "text" at bounding box center [169, 186] width 279 height 14
type input "****"
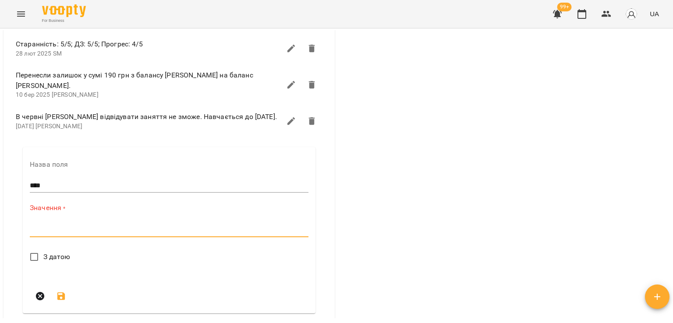
click at [73, 234] on textarea at bounding box center [169, 230] width 279 height 8
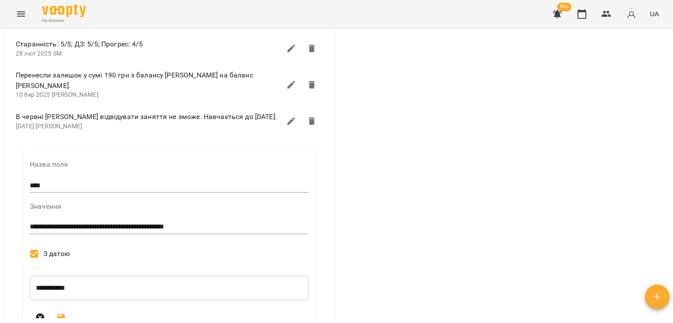
scroll to position [613, 0]
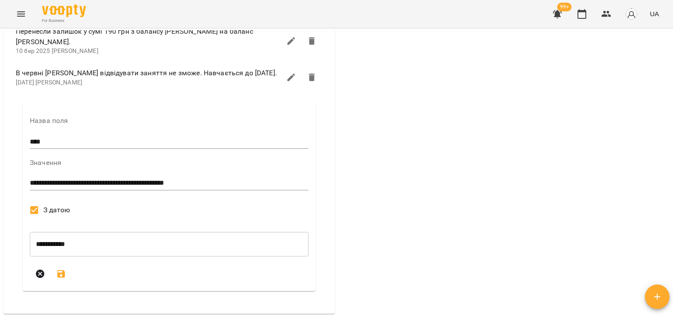
click at [205, 186] on textarea "**********" at bounding box center [167, 183] width 275 height 8
type textarea "**********"
click at [57, 278] on icon "submit" at bounding box center [61, 274] width 8 height 8
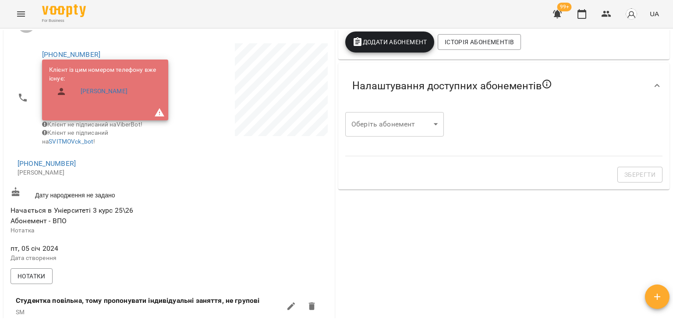
scroll to position [0, 0]
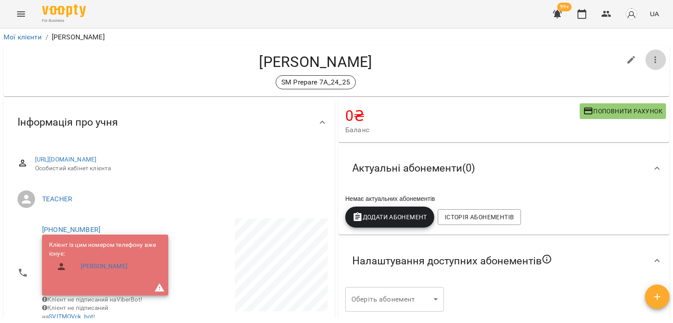
click at [655, 64] on button "button" at bounding box center [655, 60] width 21 height 21
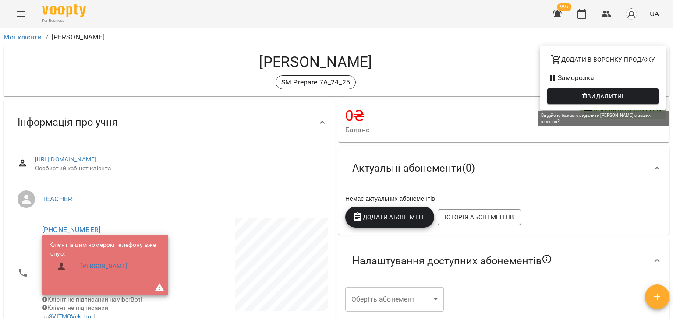
click at [602, 97] on span "Видалити!" at bounding box center [605, 96] width 37 height 11
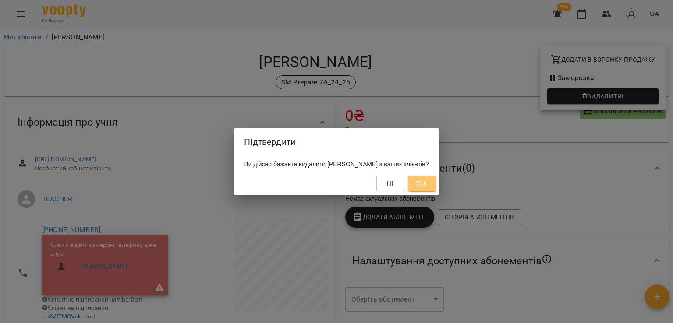
click at [427, 180] on span "Так" at bounding box center [421, 183] width 11 height 11
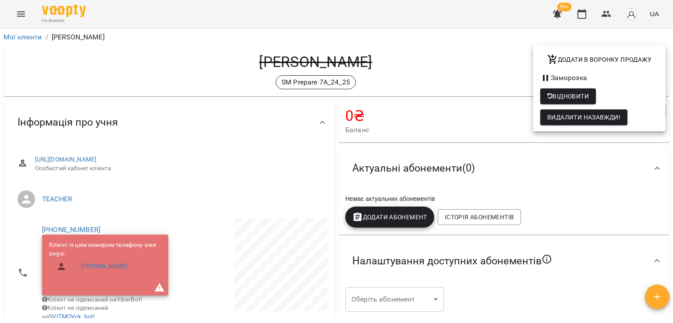
click at [174, 65] on div at bounding box center [336, 161] width 673 height 323
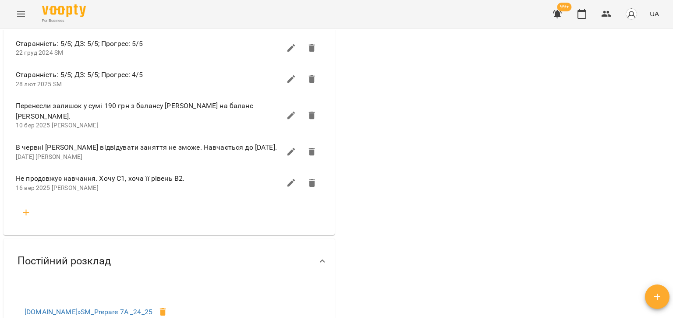
scroll to position [657, 0]
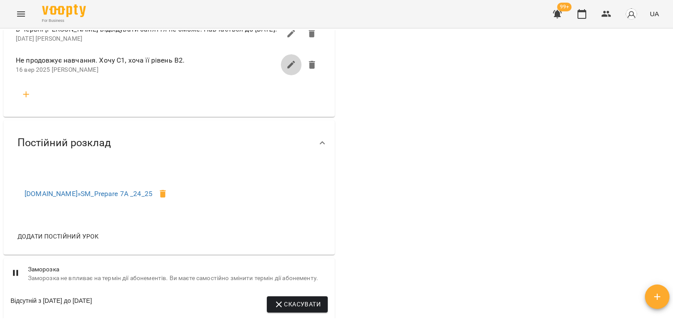
click at [281, 72] on button "button" at bounding box center [291, 64] width 21 height 21
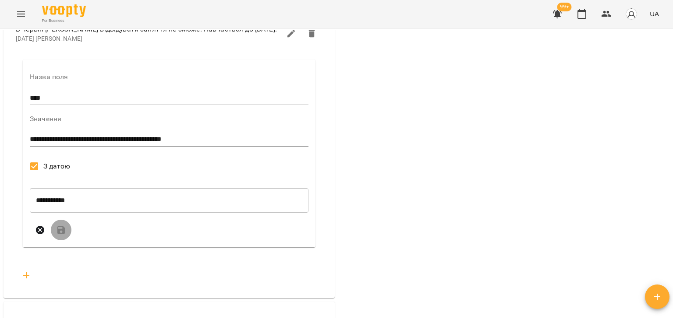
click at [217, 142] on textarea "**********" at bounding box center [167, 139] width 275 height 8
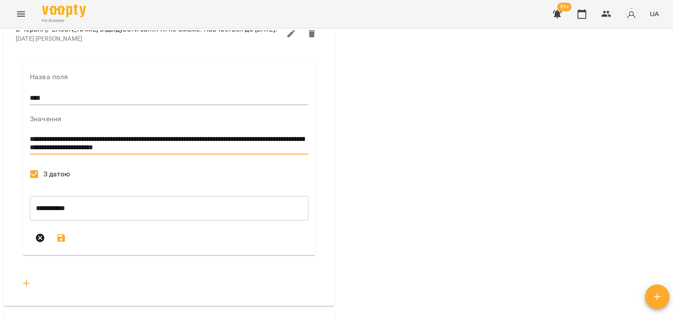
scroll to position [0, 0]
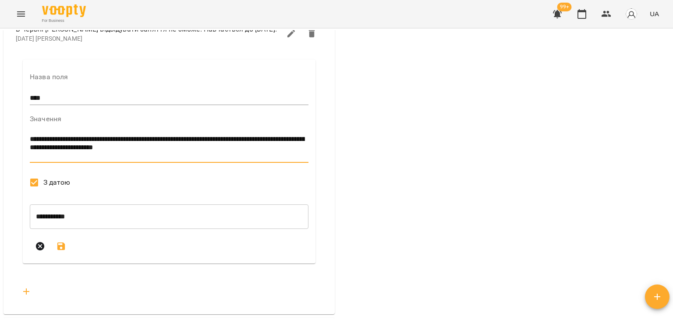
type textarea "**********"
click at [52, 252] on button "submit" at bounding box center [61, 246] width 21 height 21
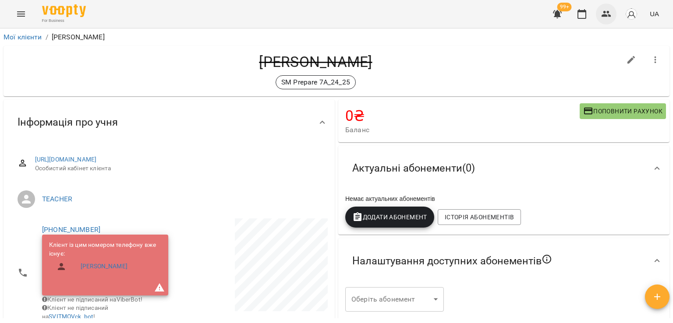
click at [612, 11] on icon "button" at bounding box center [606, 14] width 11 height 11
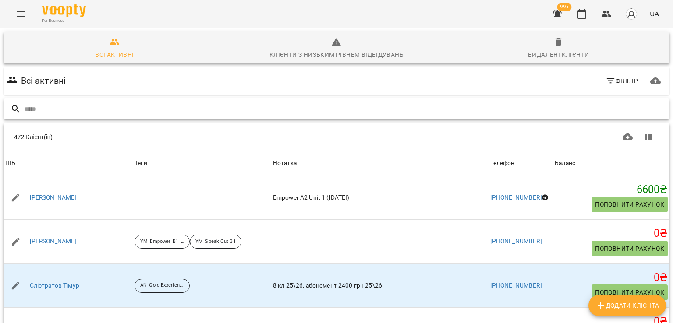
click at [192, 110] on input "text" at bounding box center [345, 109] width 641 height 14
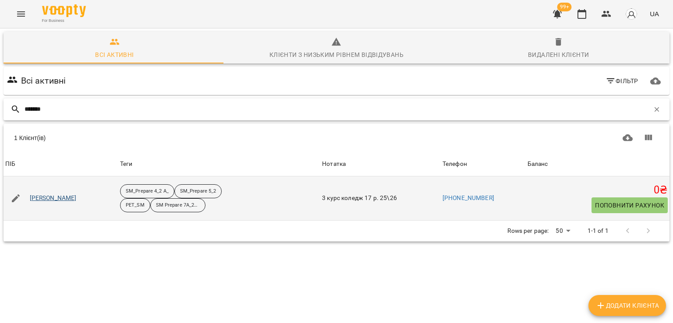
type input "*******"
click at [60, 198] on link "[PERSON_NAME]" at bounding box center [53, 198] width 47 height 9
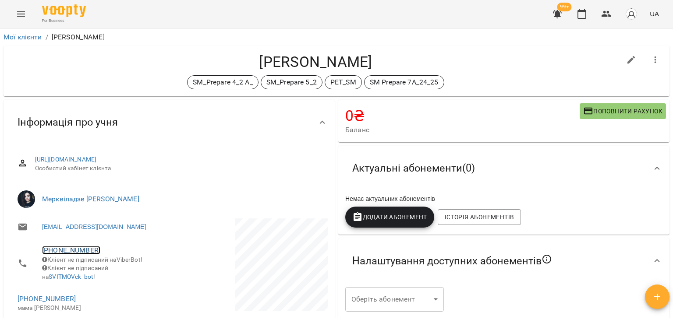
click at [57, 251] on link "[PHONE_NUMBER]" at bounding box center [71, 250] width 58 height 8
click at [104, 272] on img at bounding box center [106, 267] width 13 height 13
click at [96, 64] on h4 "[PERSON_NAME]" at bounding box center [316, 62] width 610 height 18
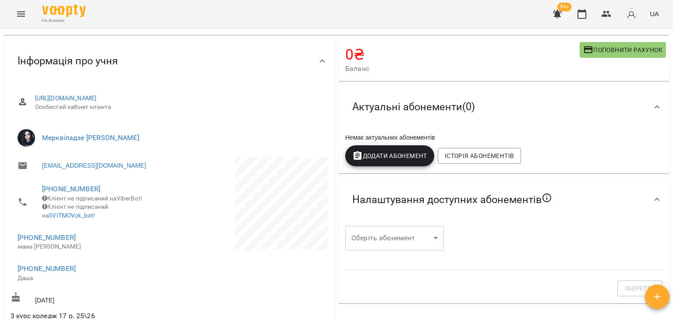
scroll to position [175, 0]
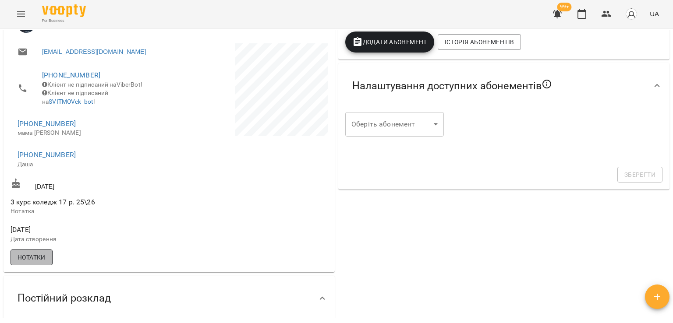
click at [40, 263] on span "Нотатки" at bounding box center [32, 257] width 28 height 11
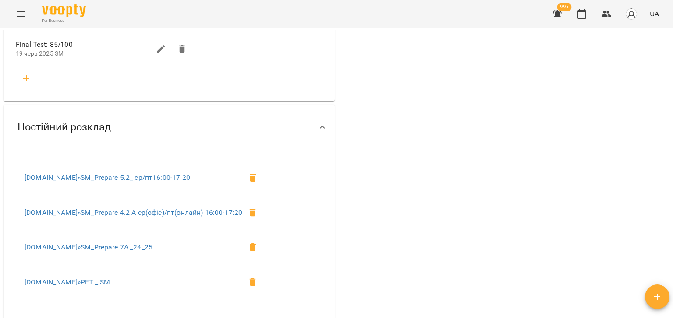
scroll to position [876, 0]
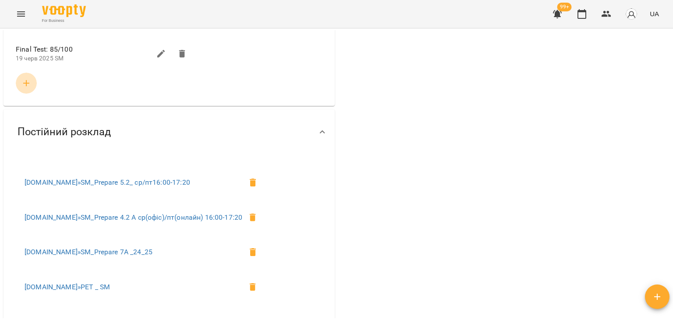
click at [25, 88] on icon "button" at bounding box center [26, 83] width 11 height 11
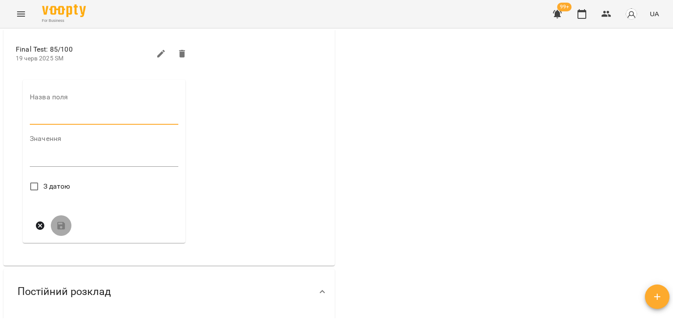
click at [72, 118] on input "text" at bounding box center [104, 118] width 149 height 14
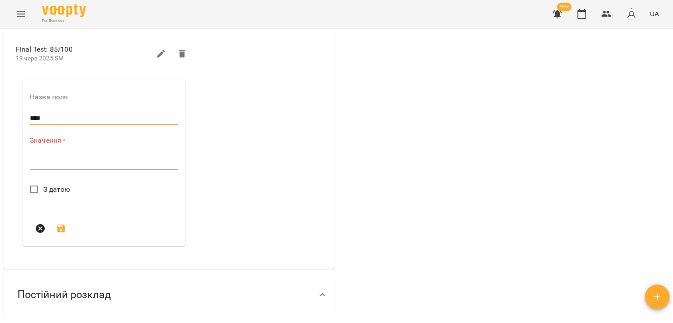
click at [59, 122] on input "****" at bounding box center [104, 118] width 149 height 14
type input "*"
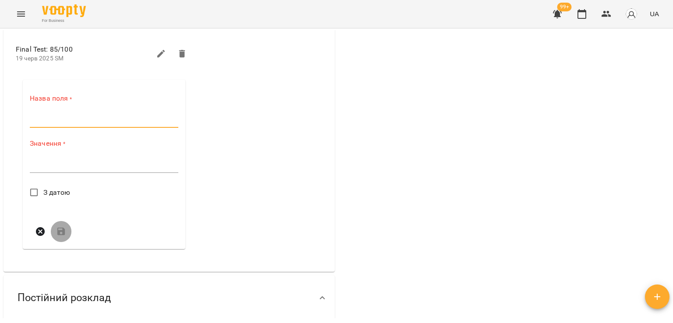
click at [61, 121] on input "text" at bounding box center [104, 121] width 149 height 14
type input "****"
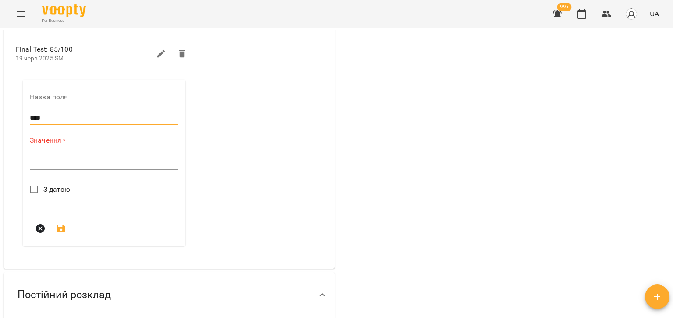
click at [68, 167] on textarea at bounding box center [104, 163] width 149 height 8
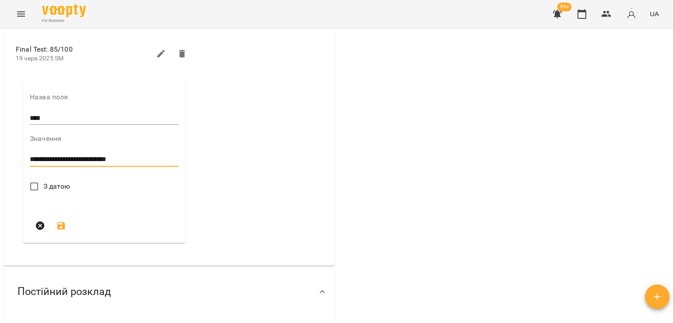
click at [103, 164] on textarea "**********" at bounding box center [103, 160] width 147 height 8
click at [142, 164] on textarea "**********" at bounding box center [103, 160] width 147 height 8
paste textarea "**********"
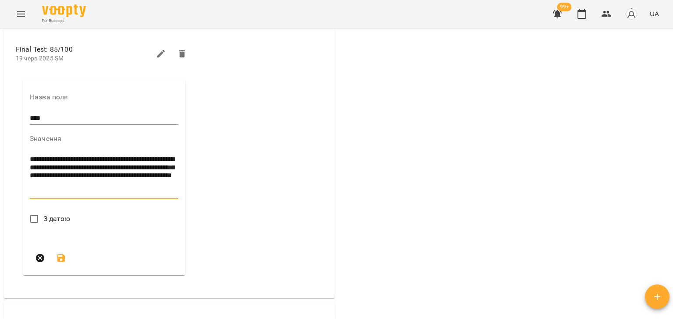
type textarea "**********"
click at [57, 284] on icon "submit" at bounding box center [61, 282] width 11 height 11
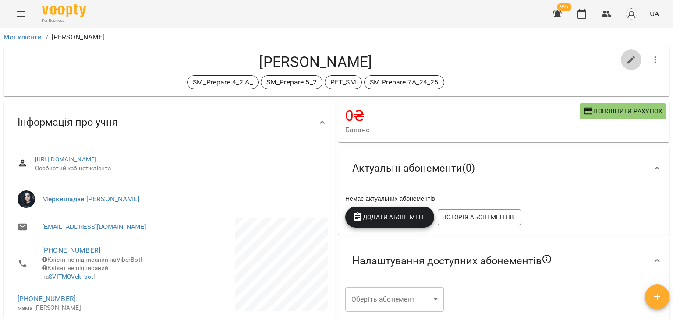
click at [627, 62] on icon "button" at bounding box center [631, 60] width 8 height 8
select select "**"
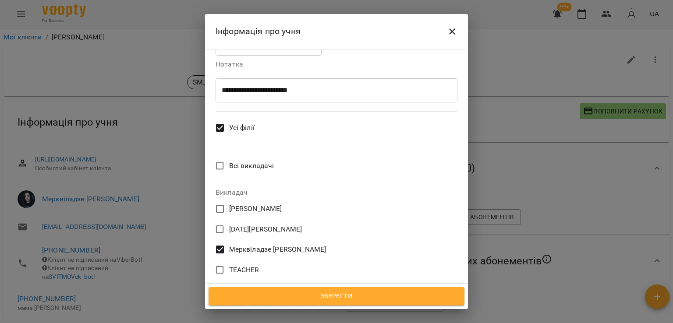
scroll to position [526, 0]
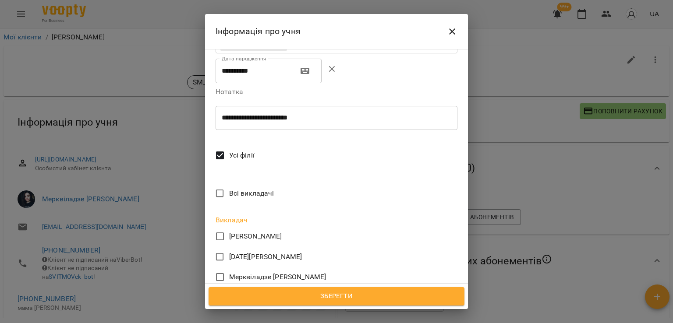
click at [352, 295] on span "Зберегти" at bounding box center [336, 296] width 237 height 11
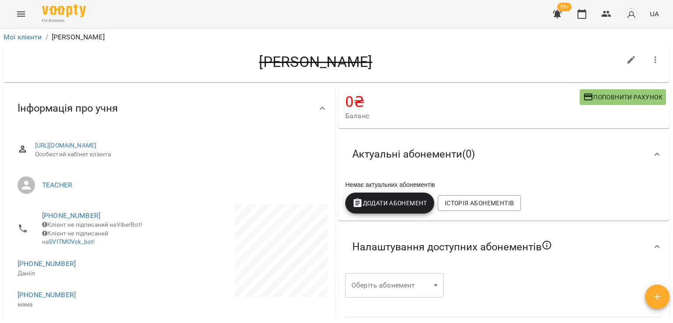
scroll to position [219, 0]
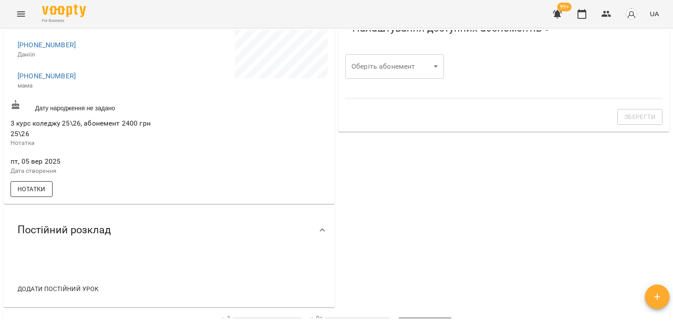
click at [27, 195] on span "Нотатки" at bounding box center [32, 189] width 28 height 11
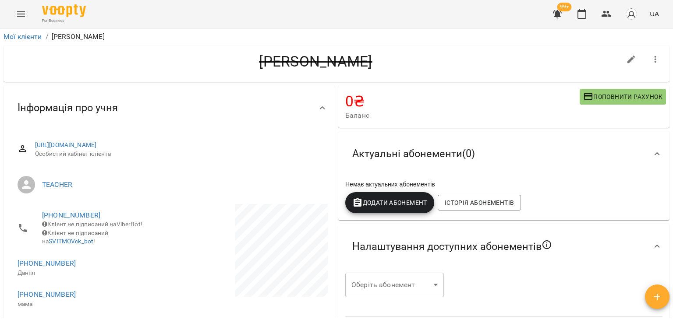
scroll to position [0, 0]
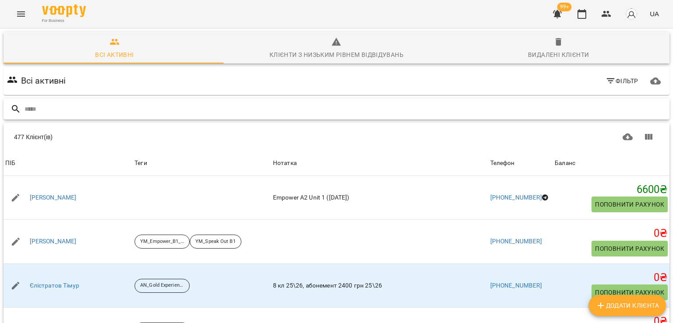
click at [96, 109] on input "text" at bounding box center [345, 109] width 641 height 14
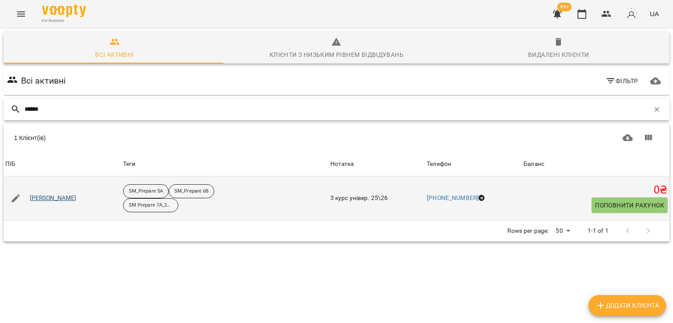
type input "******"
click at [66, 195] on link "[PERSON_NAME]" at bounding box center [53, 198] width 47 height 9
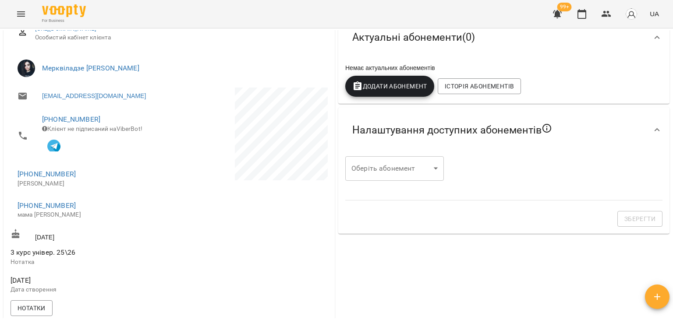
scroll to position [131, 0]
click at [77, 118] on link "[PHONE_NUMBER]" at bounding box center [71, 119] width 58 height 8
click at [110, 136] on img at bounding box center [106, 135] width 13 height 13
click at [103, 6] on div "For Business 99+ UA" at bounding box center [336, 14] width 673 height 28
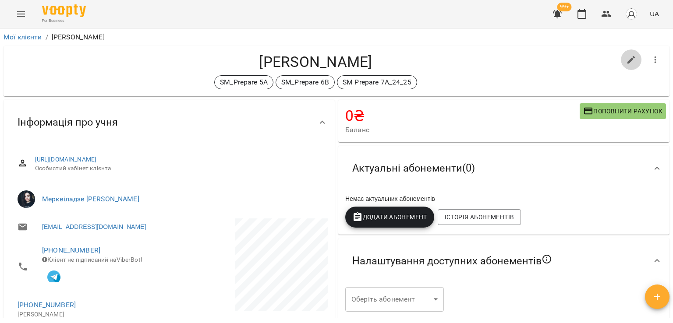
click at [628, 60] on icon "button" at bounding box center [631, 60] width 11 height 11
select select "**"
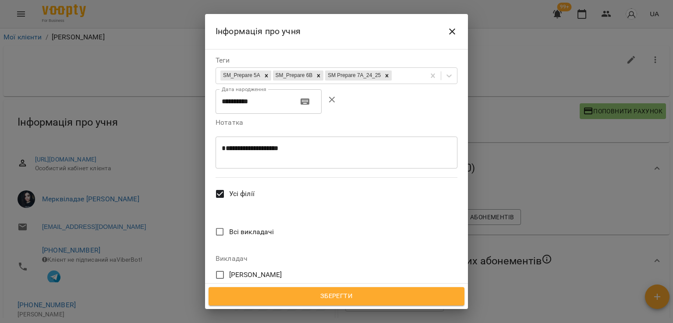
scroll to position [570, 0]
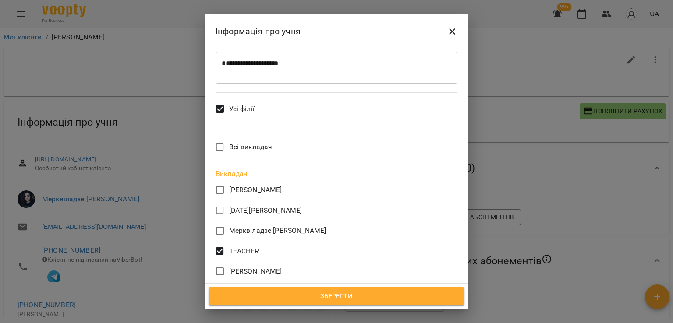
click at [287, 296] on span "Зберегти" at bounding box center [336, 296] width 237 height 11
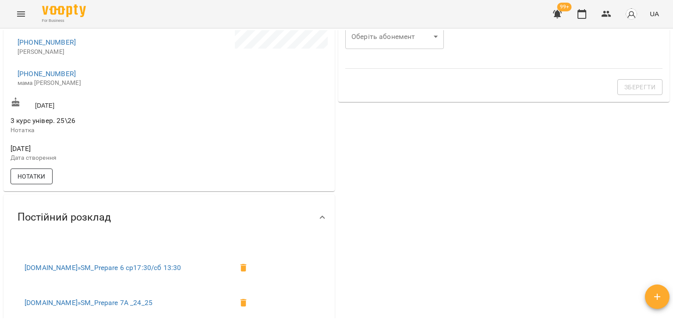
click at [32, 186] on div "[URL][DOMAIN_NAME] Особистий кабінет клієнта TEACHER [EMAIL_ADDRESS][DOMAIN_NAM…" at bounding box center [169, 35] width 321 height 302
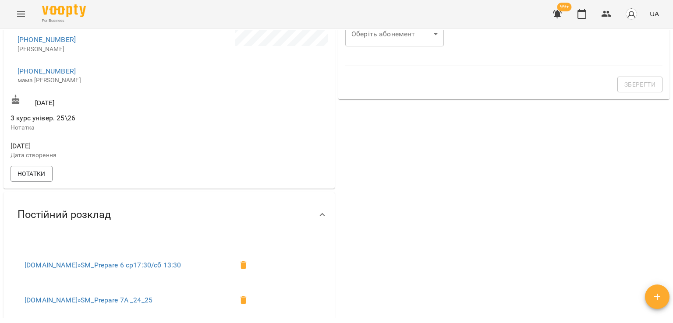
scroll to position [286, 0]
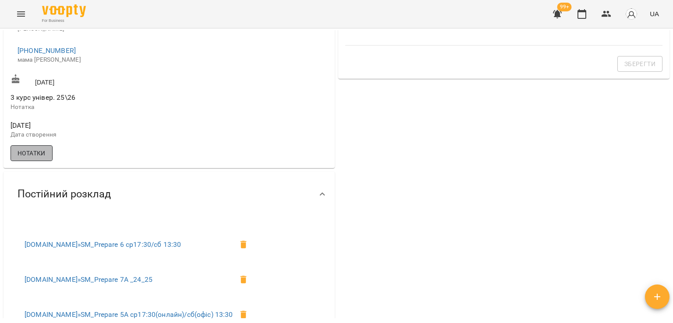
click at [48, 160] on button "Нотатки" at bounding box center [32, 153] width 42 height 16
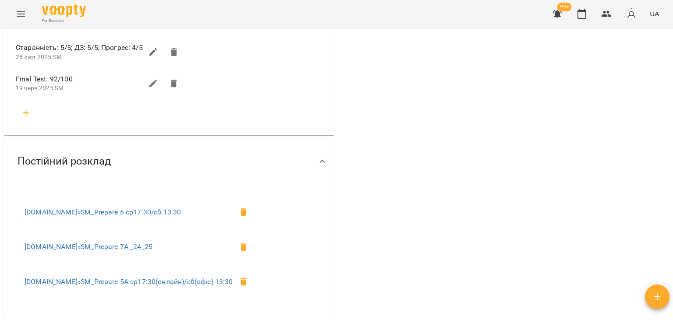
scroll to position [812, 0]
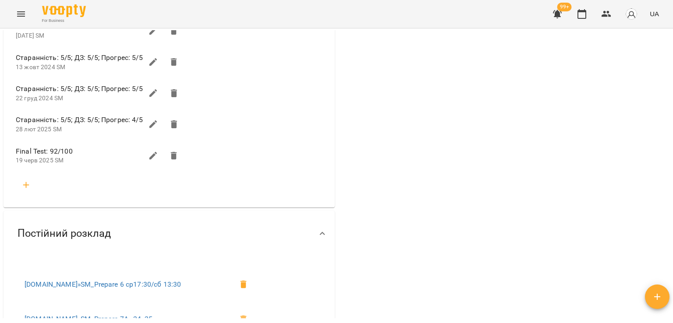
click at [29, 184] on icon "button" at bounding box center [26, 185] width 11 height 11
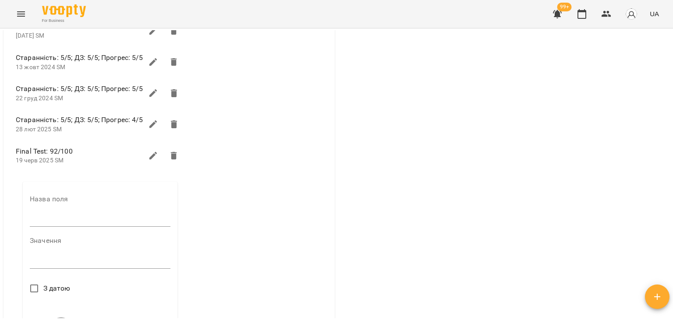
click at [53, 226] on input "text" at bounding box center [100, 220] width 141 height 14
type input "****"
click at [64, 269] on textarea at bounding box center [100, 265] width 141 height 8
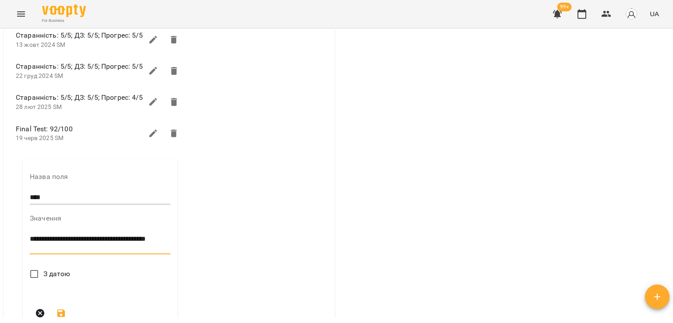
scroll to position [856, 0]
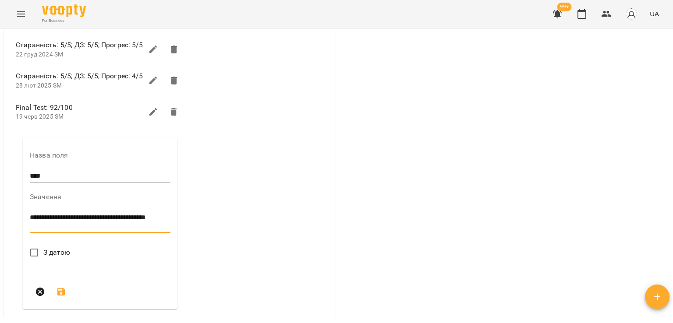
type textarea "**********"
click at [61, 314] on icon "submit" at bounding box center [61, 316] width 11 height 11
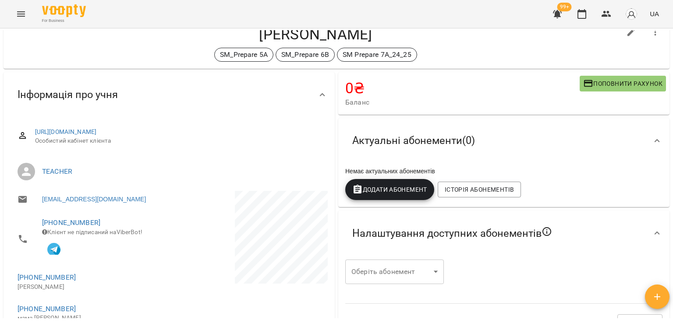
scroll to position [0, 0]
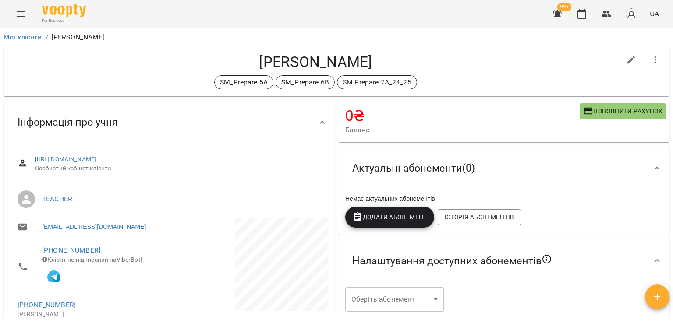
click at [650, 57] on icon "button" at bounding box center [655, 60] width 11 height 11
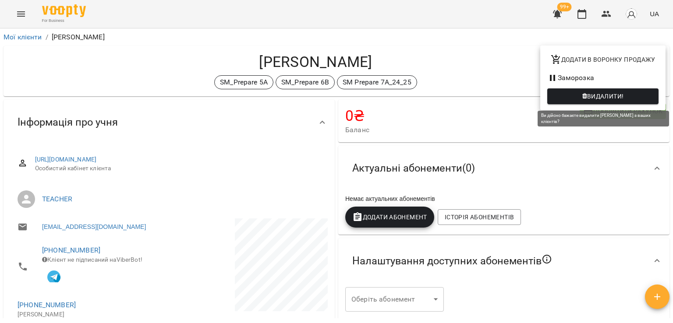
click at [584, 89] on button "Видалити!" at bounding box center [602, 96] width 111 height 16
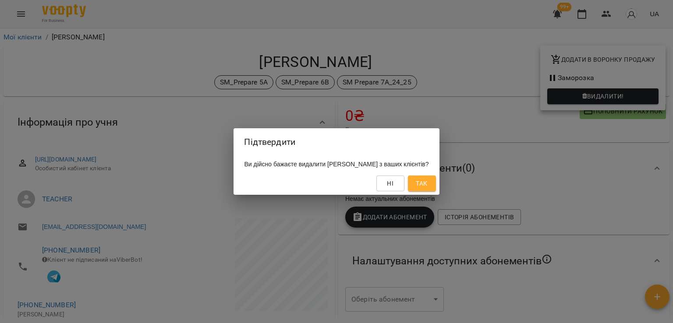
click at [427, 180] on span "Так" at bounding box center [421, 183] width 11 height 11
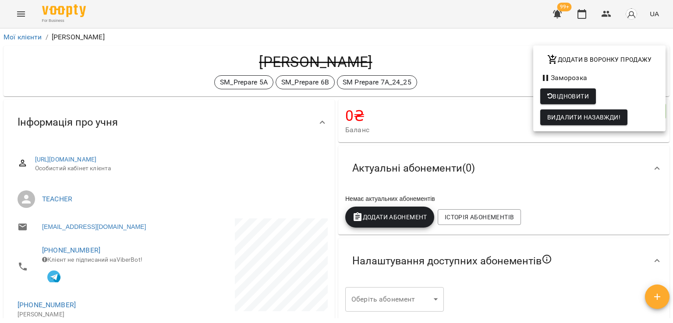
click at [610, 15] on div at bounding box center [336, 161] width 673 height 323
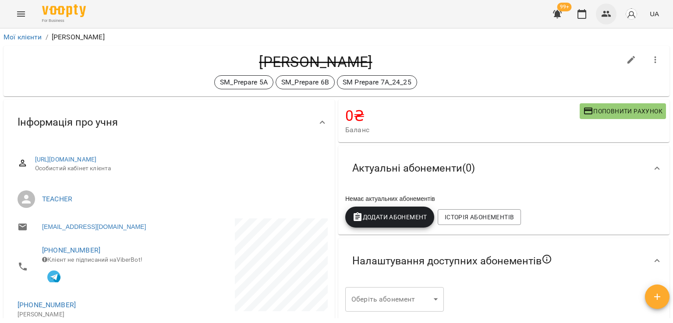
click at [607, 12] on icon "button" at bounding box center [607, 14] width 10 height 6
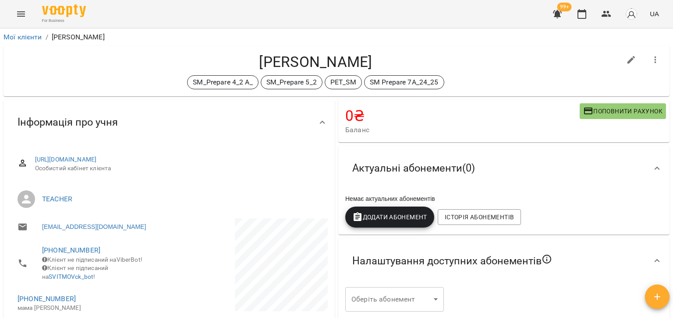
click at [651, 63] on icon "button" at bounding box center [655, 60] width 11 height 11
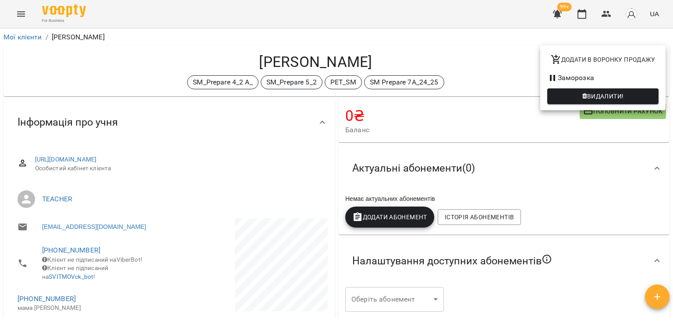
click at [573, 92] on span "Видалити!" at bounding box center [602, 96] width 97 height 11
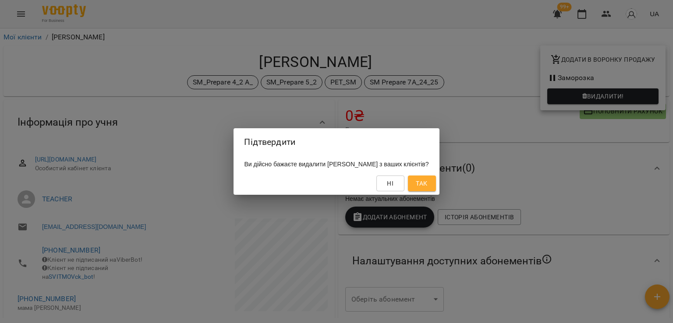
drag, startPoint x: 431, startPoint y: 181, endPoint x: 426, endPoint y: 184, distance: 6.0
click at [427, 182] on span "Так" at bounding box center [421, 183] width 11 height 11
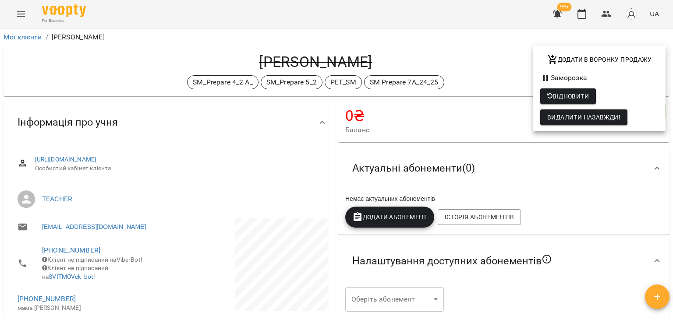
drag, startPoint x: 612, startPoint y: 8, endPoint x: 609, endPoint y: 12, distance: 4.9
click at [612, 11] on div at bounding box center [336, 161] width 673 height 323
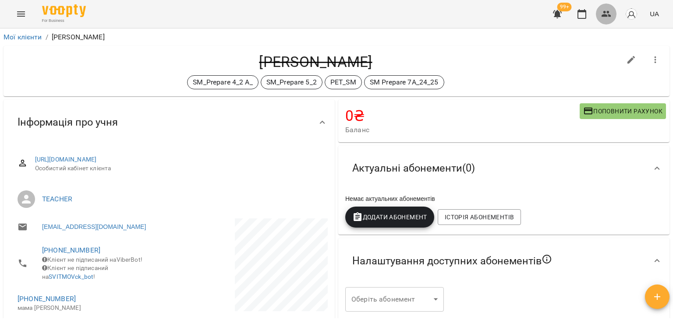
click at [605, 14] on icon "button" at bounding box center [606, 14] width 11 height 11
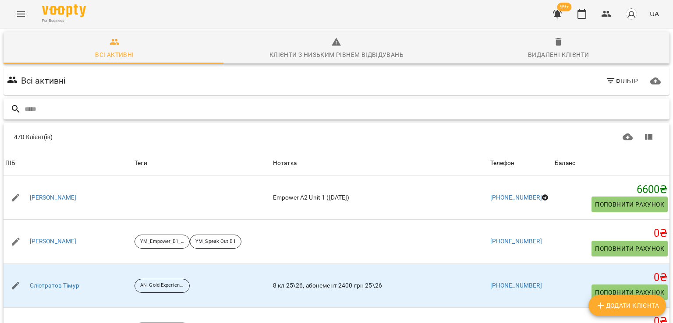
click at [188, 112] on input "text" at bounding box center [345, 109] width 641 height 14
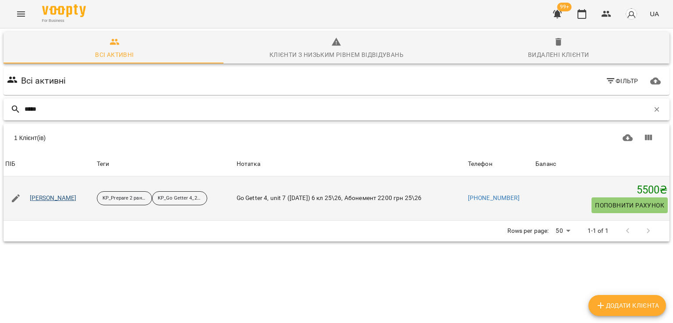
type input "*****"
click at [66, 201] on link "Кожушок Анастасія" at bounding box center [53, 198] width 47 height 9
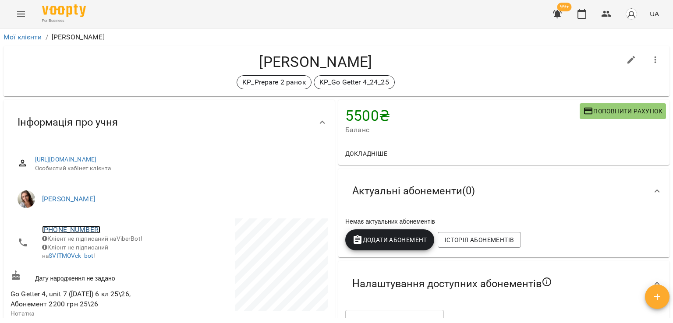
click at [75, 230] on link "+380669357921" at bounding box center [71, 230] width 58 height 8
click at [107, 249] on img at bounding box center [106, 246] width 13 height 13
click at [103, 76] on div "KP_Prepare 2 ранок KP_Go Getter 4_24_25" at bounding box center [316, 82] width 610 height 14
click at [613, 16] on button "button" at bounding box center [606, 14] width 21 height 21
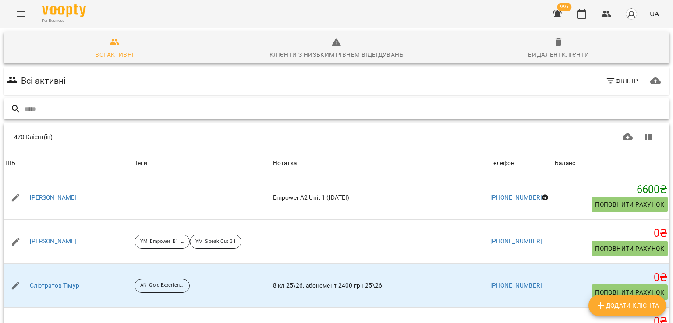
click at [142, 108] on input "text" at bounding box center [345, 109] width 641 height 14
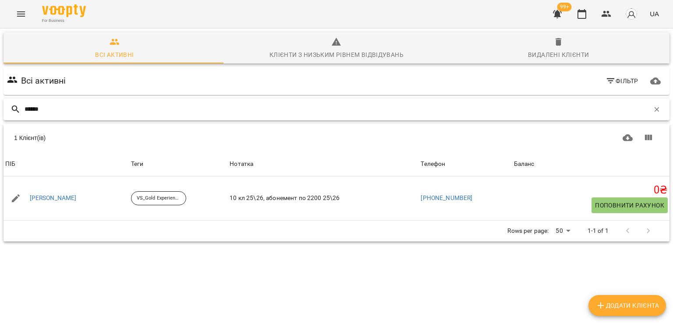
type input "******"
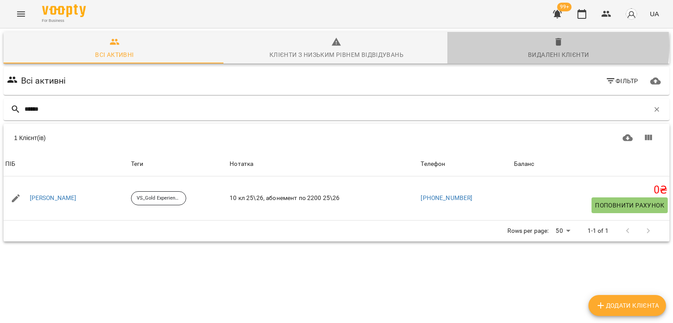
click at [545, 46] on span "Видалені клієнти" at bounding box center [559, 49] width 212 height 24
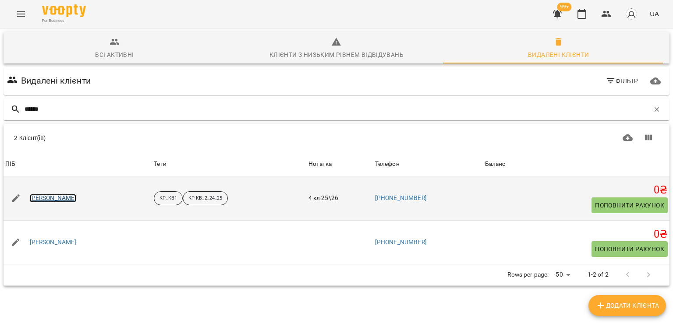
click at [38, 199] on link "Байрак Анна" at bounding box center [53, 198] width 47 height 9
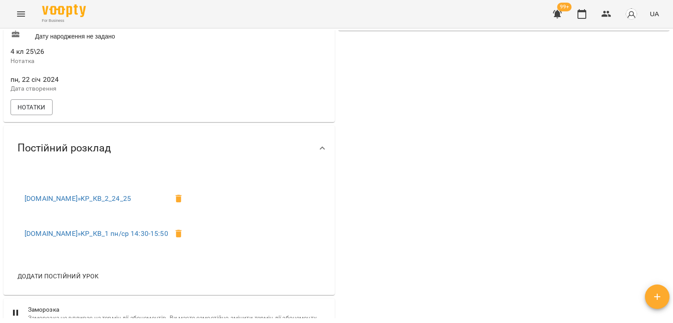
scroll to position [350, 0]
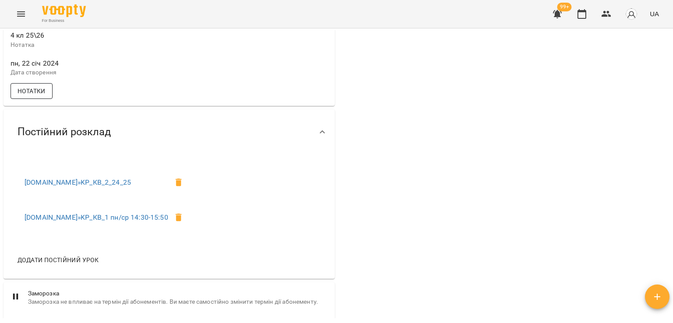
click at [45, 96] on span "Нотатки" at bounding box center [32, 91] width 28 height 11
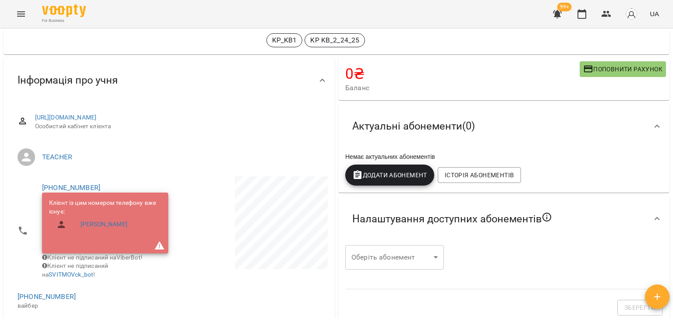
scroll to position [0, 0]
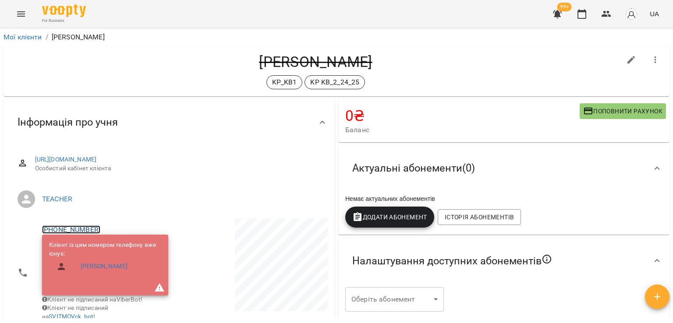
click at [69, 231] on link "+380501300048" at bounding box center [71, 230] width 58 height 8
click at [107, 251] on img at bounding box center [106, 246] width 13 height 13
click at [117, 81] on div "KP_KB1 KP KB_2_24_25" at bounding box center [316, 82] width 610 height 14
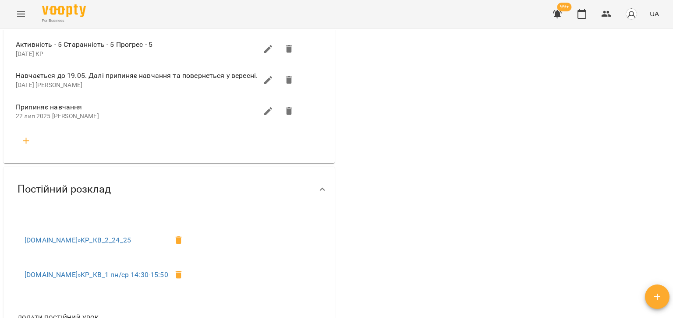
scroll to position [438, 0]
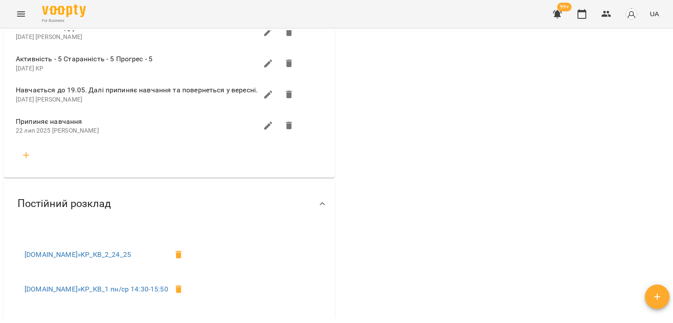
click at [267, 131] on icon "button" at bounding box center [268, 125] width 11 height 11
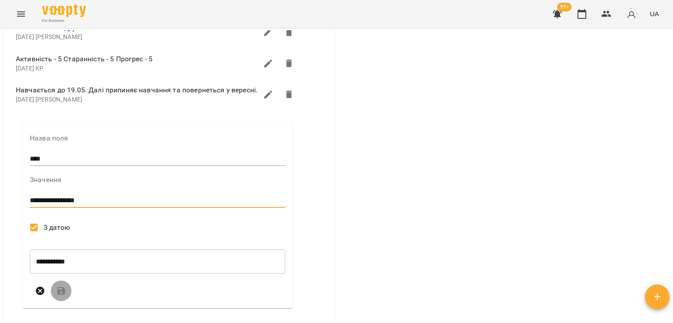
click at [112, 205] on textarea "**********" at bounding box center [156, 201] width 253 height 8
paste textarea "**********"
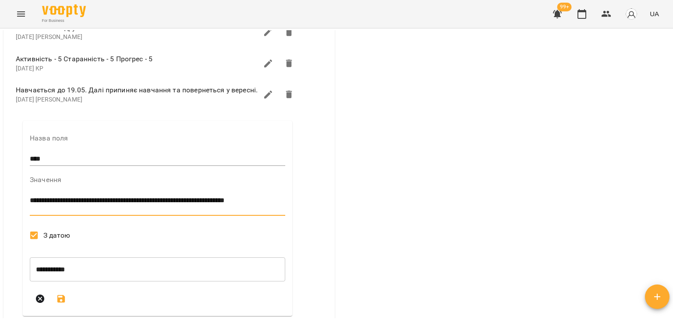
scroll to position [0, 0]
click at [264, 204] on textarea "**********" at bounding box center [156, 205] width 253 height 16
click at [63, 213] on textarea "**********" at bounding box center [156, 205] width 253 height 16
click at [95, 213] on textarea "**********" at bounding box center [156, 205] width 253 height 16
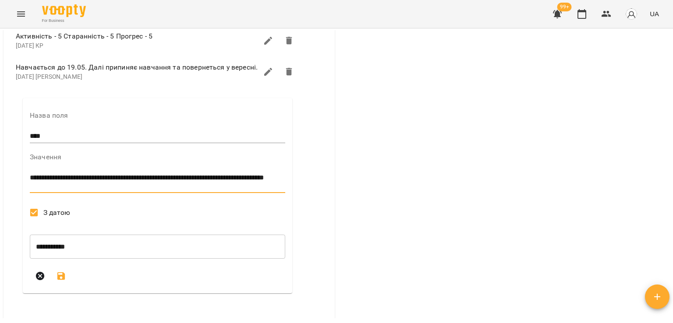
scroll to position [482, 0]
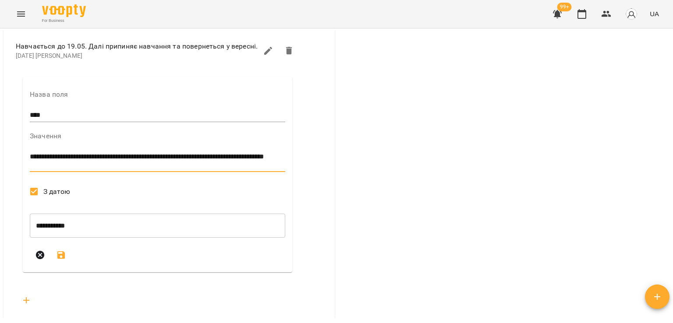
type textarea "**********"
click at [59, 259] on icon "submit" at bounding box center [61, 255] width 8 height 8
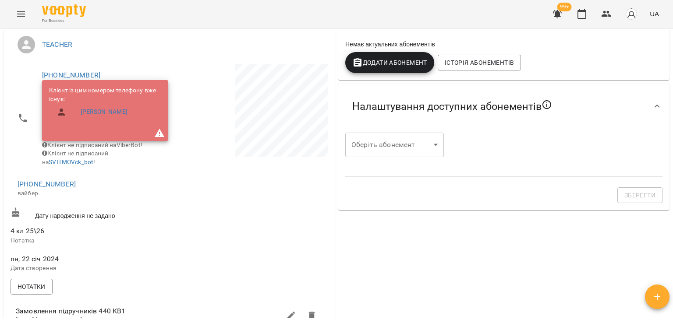
scroll to position [0, 0]
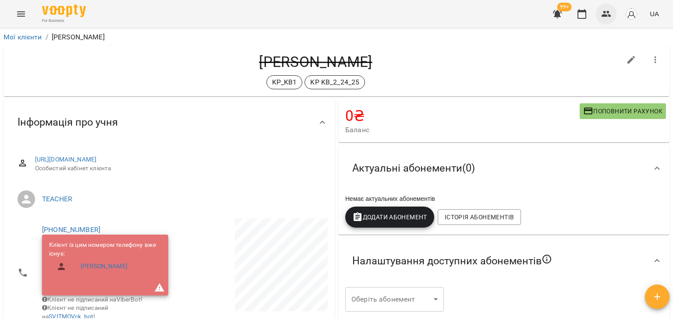
drag, startPoint x: 606, startPoint y: 15, endPoint x: 471, endPoint y: 3, distance: 135.5
click at [605, 15] on icon "button" at bounding box center [607, 14] width 10 height 6
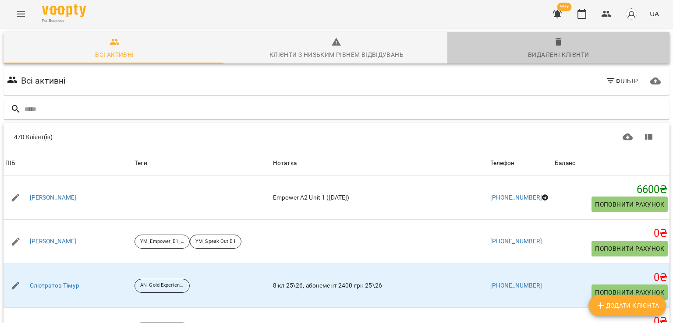
drag, startPoint x: 567, startPoint y: 48, endPoint x: 426, endPoint y: 78, distance: 144.6
click at [568, 48] on span "Видалені клієнти" at bounding box center [559, 49] width 212 height 24
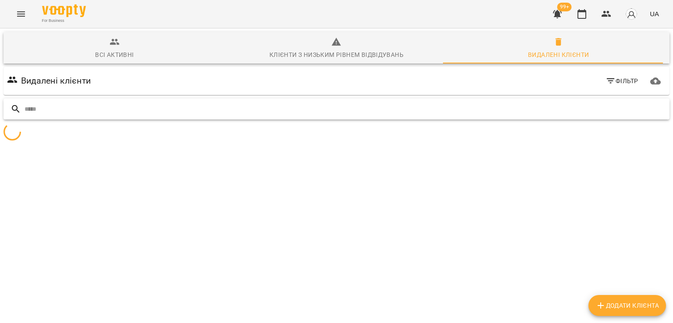
click at [241, 113] on input "text" at bounding box center [345, 109] width 641 height 14
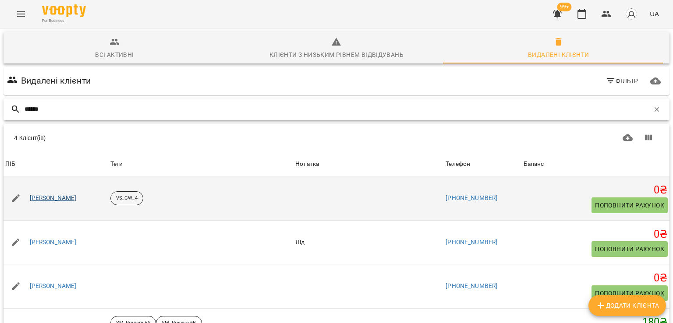
type input "******"
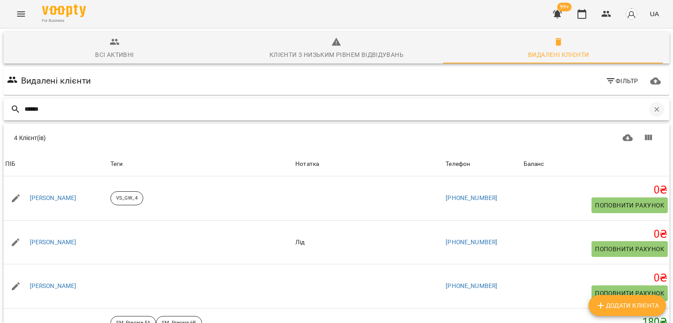
click at [653, 111] on icon "button" at bounding box center [657, 110] width 8 height 8
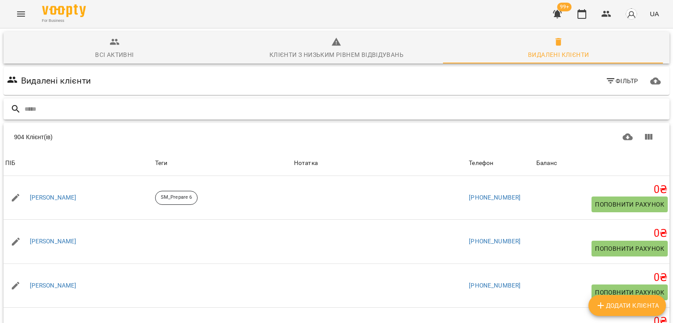
click at [158, 109] on input "text" at bounding box center [345, 109] width 641 height 14
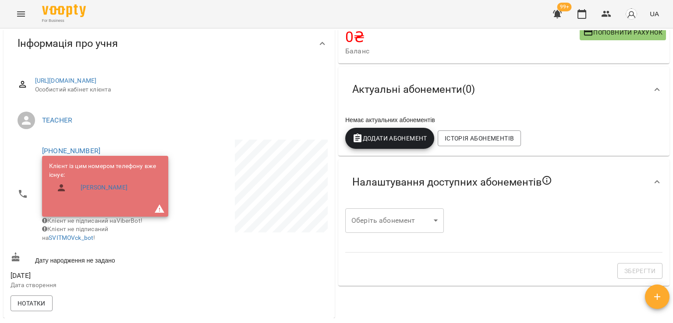
scroll to position [131, 0]
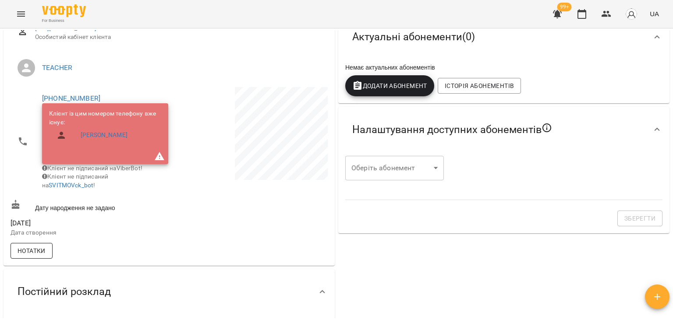
click at [35, 256] on span "Нотатки" at bounding box center [32, 251] width 28 height 11
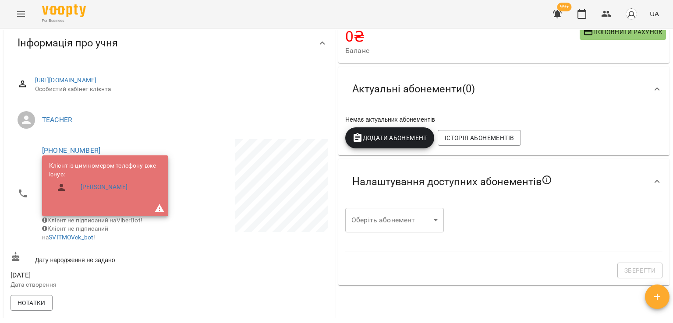
scroll to position [88, 0]
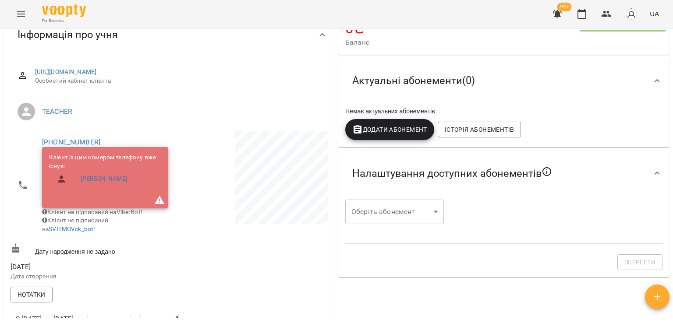
click at [64, 135] on li "+380632415000 Клієнт із цим номером телефону вже існує: Борисова Вікторія Клієн…" at bounding box center [89, 185] width 157 height 109
click at [65, 140] on link "[PHONE_NUMBER]" at bounding box center [71, 142] width 58 height 8
click at [113, 161] on img at bounding box center [106, 158] width 13 height 13
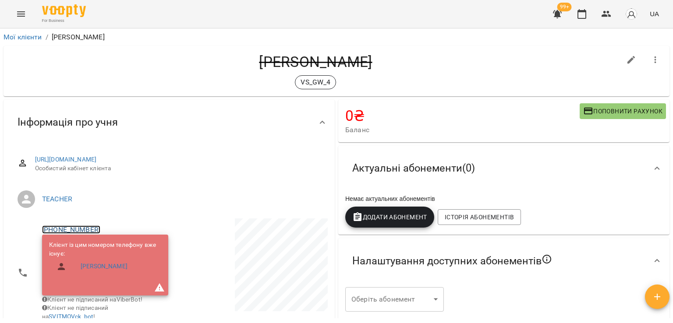
scroll to position [131, 0]
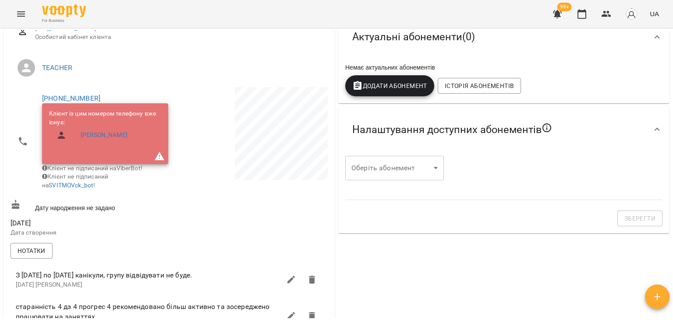
click at [120, 16] on div "For Business 99+ UA" at bounding box center [336, 14] width 673 height 28
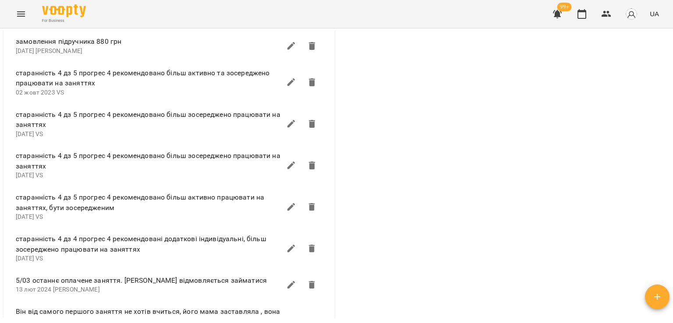
scroll to position [701, 0]
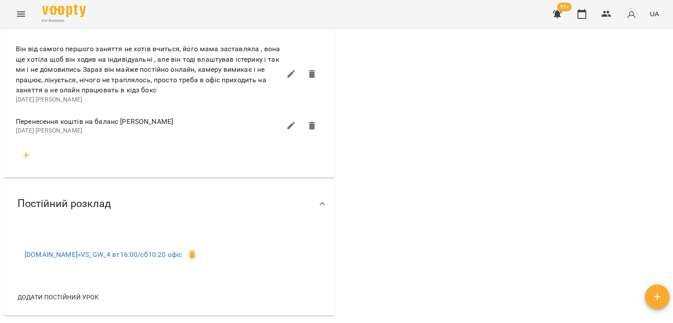
click at [119, 21] on div "For Business 99+ UA" at bounding box center [336, 14] width 673 height 28
click at [30, 160] on icon "button" at bounding box center [26, 155] width 11 height 11
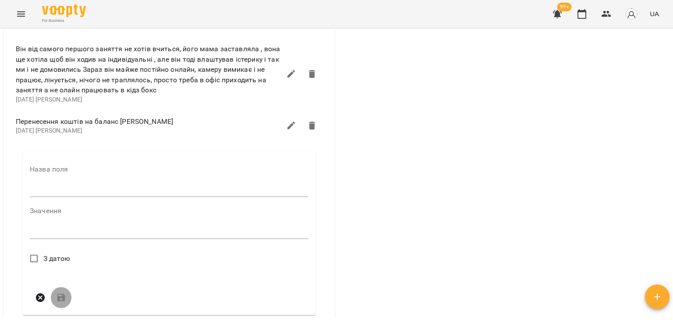
drag, startPoint x: 56, startPoint y: 199, endPoint x: 57, endPoint y: 191, distance: 7.7
click at [56, 198] on input "text" at bounding box center [169, 191] width 279 height 14
type input "****"
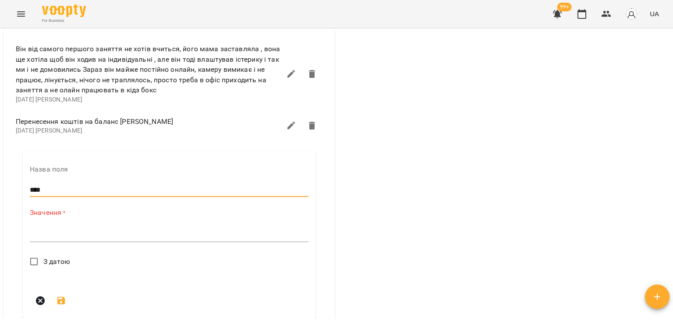
click at [54, 239] on textarea at bounding box center [169, 235] width 279 height 8
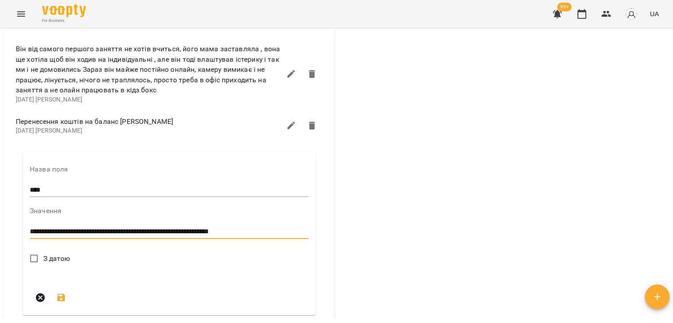
click at [288, 236] on textarea "**********" at bounding box center [167, 232] width 275 height 8
drag, startPoint x: 375, startPoint y: 305, endPoint x: 337, endPoint y: 284, distance: 42.9
click at [276, 236] on textarea "**********" at bounding box center [167, 232] width 275 height 8
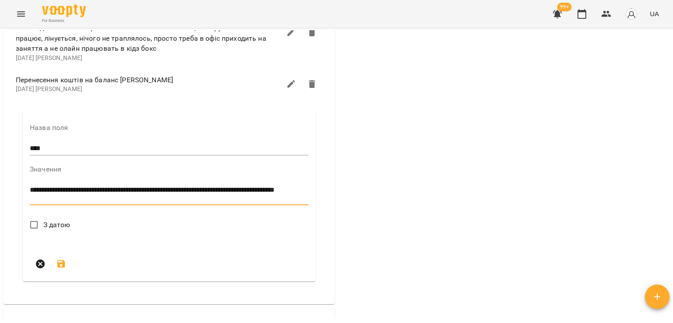
scroll to position [789, 0]
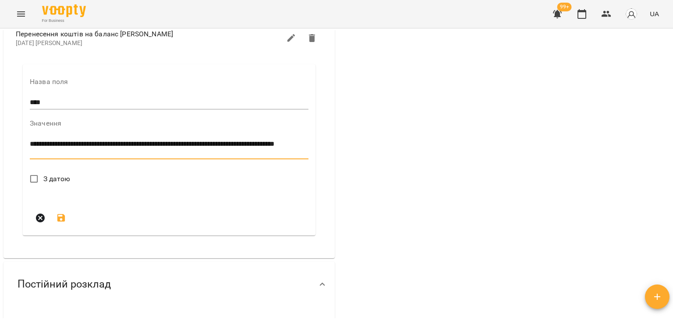
click at [122, 156] on textarea "**********" at bounding box center [167, 148] width 275 height 16
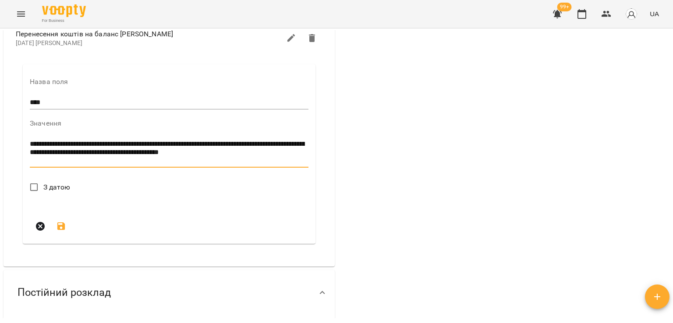
scroll to position [0, 0]
type textarea "**********"
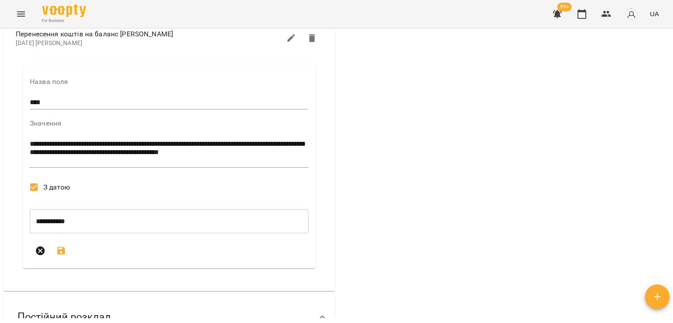
click at [57, 255] on icon "submit" at bounding box center [61, 251] width 8 height 8
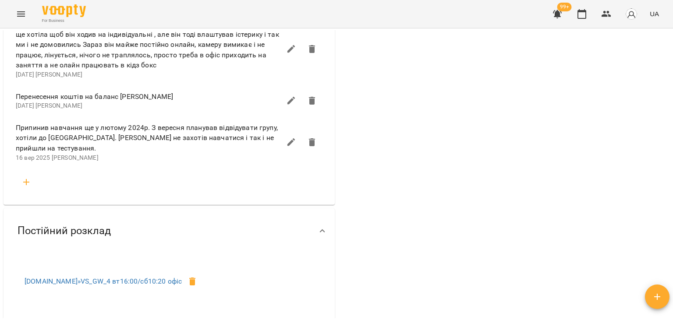
scroll to position [657, 0]
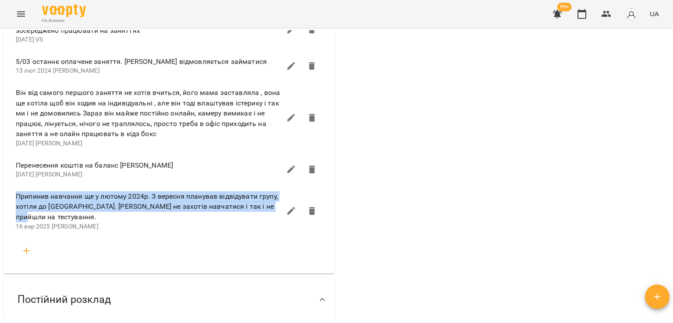
drag, startPoint x: 54, startPoint y: 225, endPoint x: 13, endPoint y: 202, distance: 47.1
click at [13, 202] on li "Припинив навчання ще у лютому 2024р. З вересня планував відвідувати групу, хоті…" at bounding box center [169, 211] width 321 height 52
copy span "Припинив навчання ще у лютому 2024р. З вересня планував відвідувати групу, хоті…"
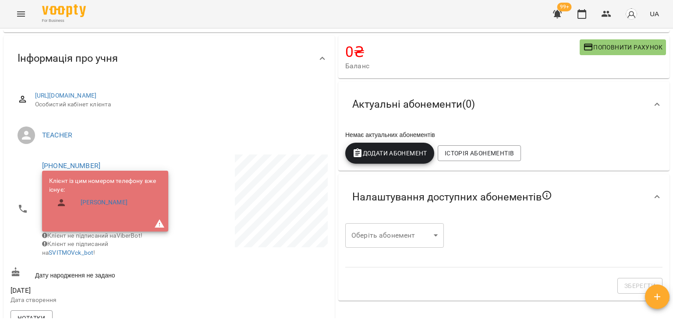
scroll to position [44, 0]
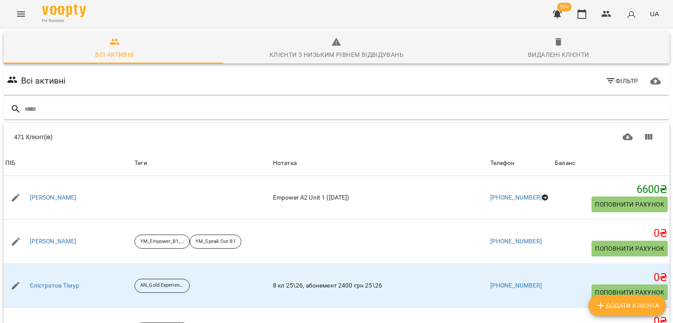
click at [635, 298] on button "Додати клієнта" at bounding box center [627, 305] width 78 height 21
select select "**"
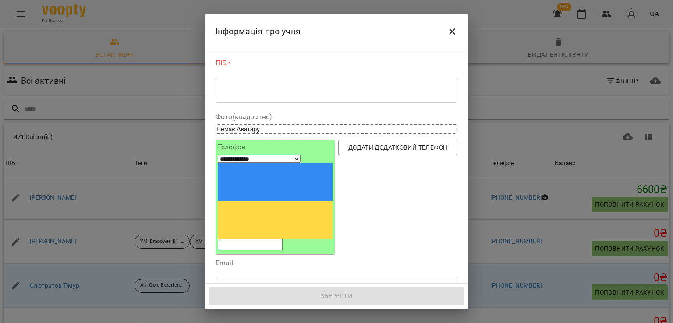
click at [245, 92] on textarea at bounding box center [337, 91] width 230 height 8
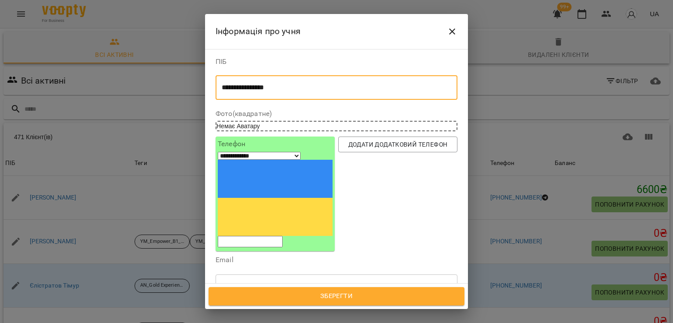
type textarea "**********"
click at [283, 236] on input "tel" at bounding box center [250, 241] width 65 height 11
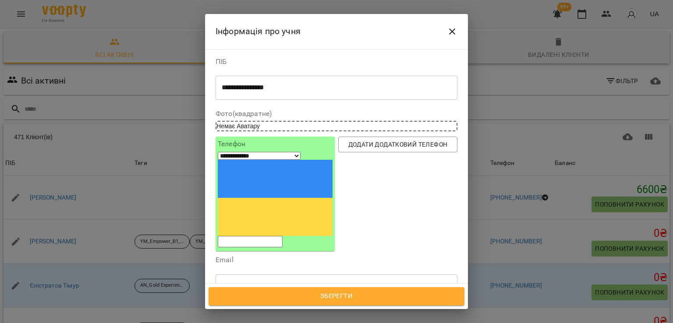
paste input "**********"
type input "**********"
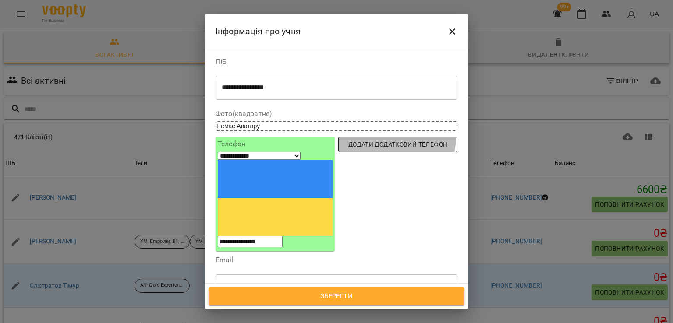
click at [375, 137] on button "Додати додатковий телефон" at bounding box center [397, 145] width 119 height 16
select select "**"
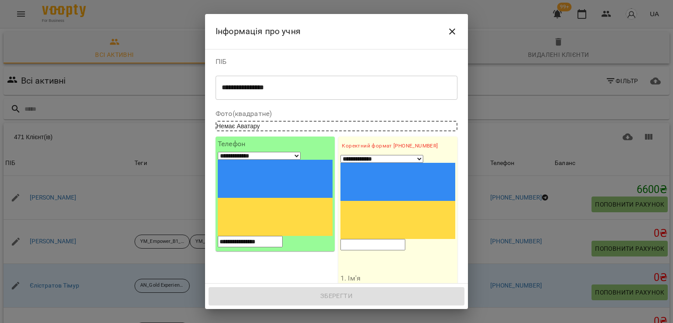
click at [380, 239] on input "tel" at bounding box center [372, 244] width 65 height 11
paste input "**********"
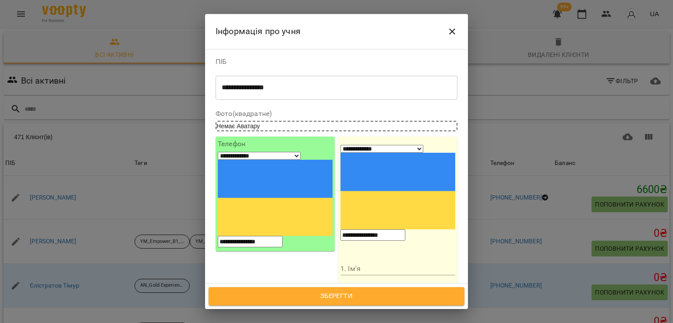
type input "**********"
click at [363, 262] on input "1. Ім'я" at bounding box center [397, 269] width 115 height 14
type input "*****"
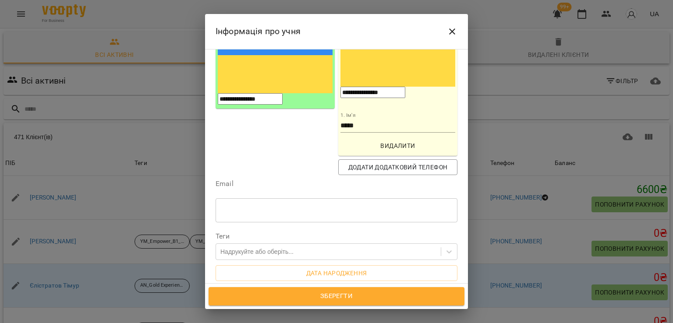
scroll to position [142, 0]
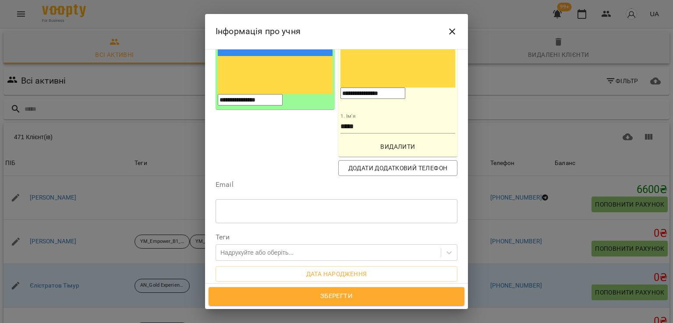
click at [345, 296] on span "Зберегти" at bounding box center [336, 296] width 237 height 11
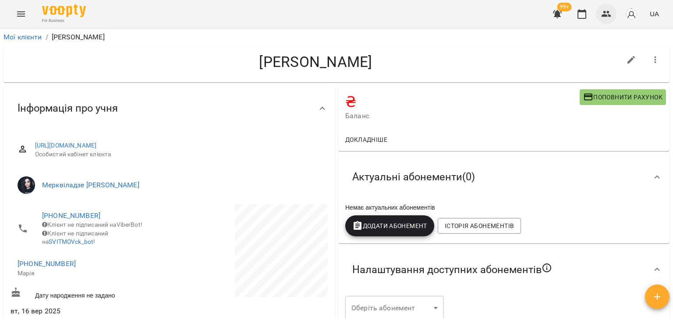
click at [604, 11] on icon "button" at bounding box center [607, 14] width 10 height 6
